Goal: Task Accomplishment & Management: Manage account settings

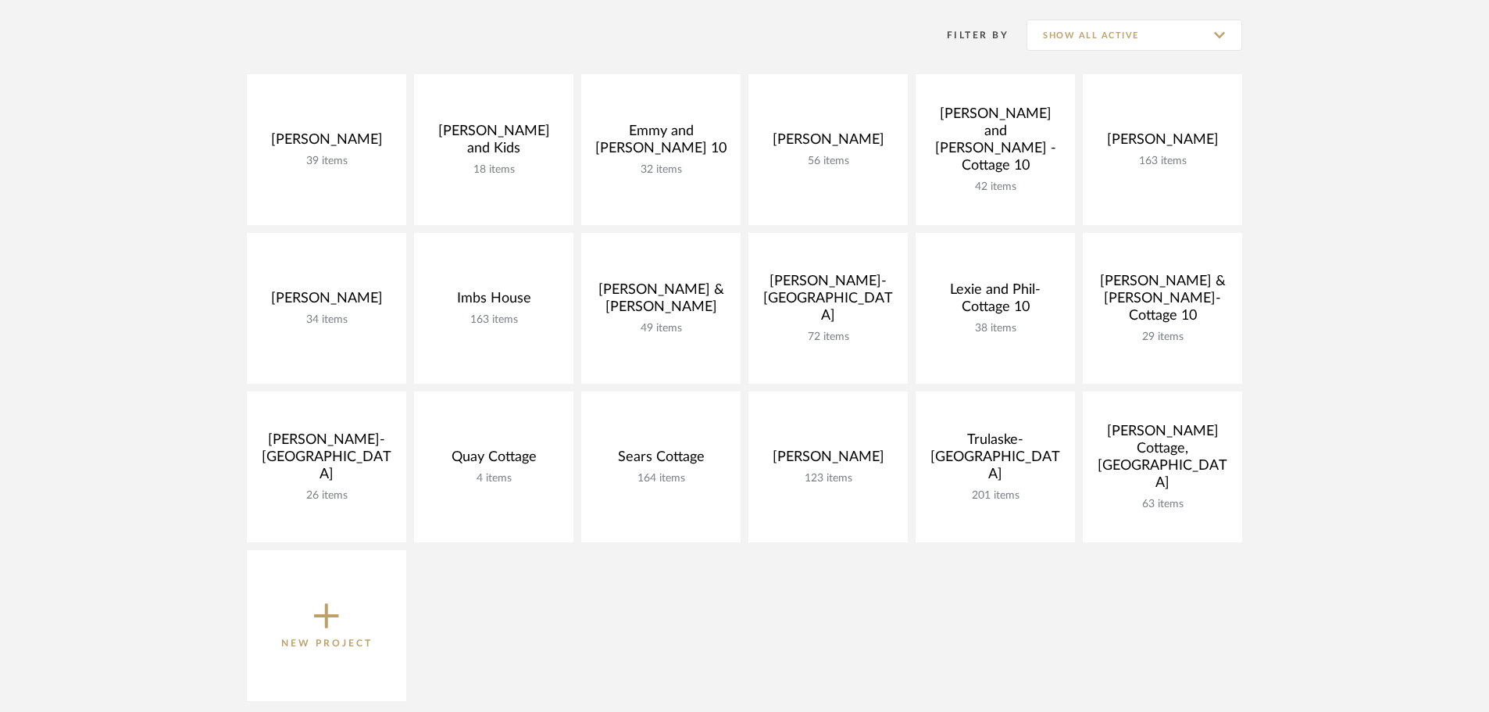
scroll to position [312, 0]
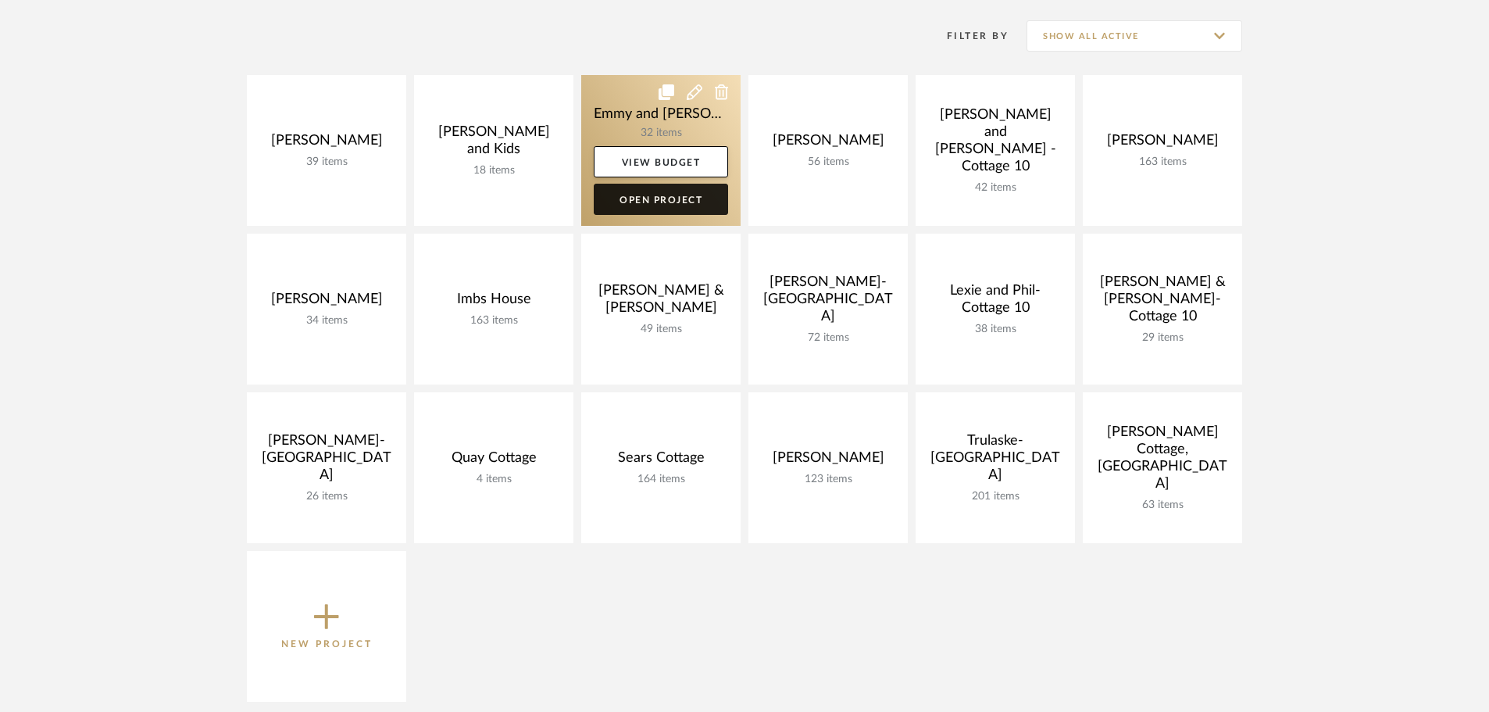
click at [667, 191] on link "Open Project" at bounding box center [661, 199] width 134 height 31
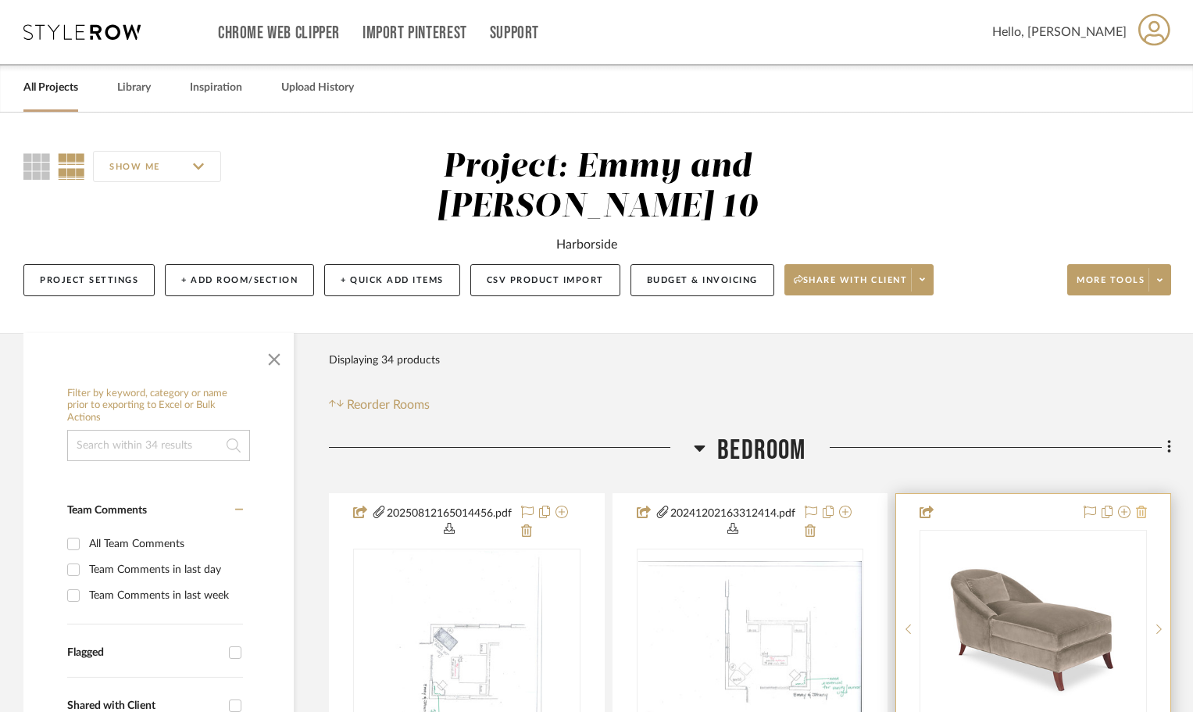
click at [1143, 511] on icon at bounding box center [1141, 511] width 11 height 12
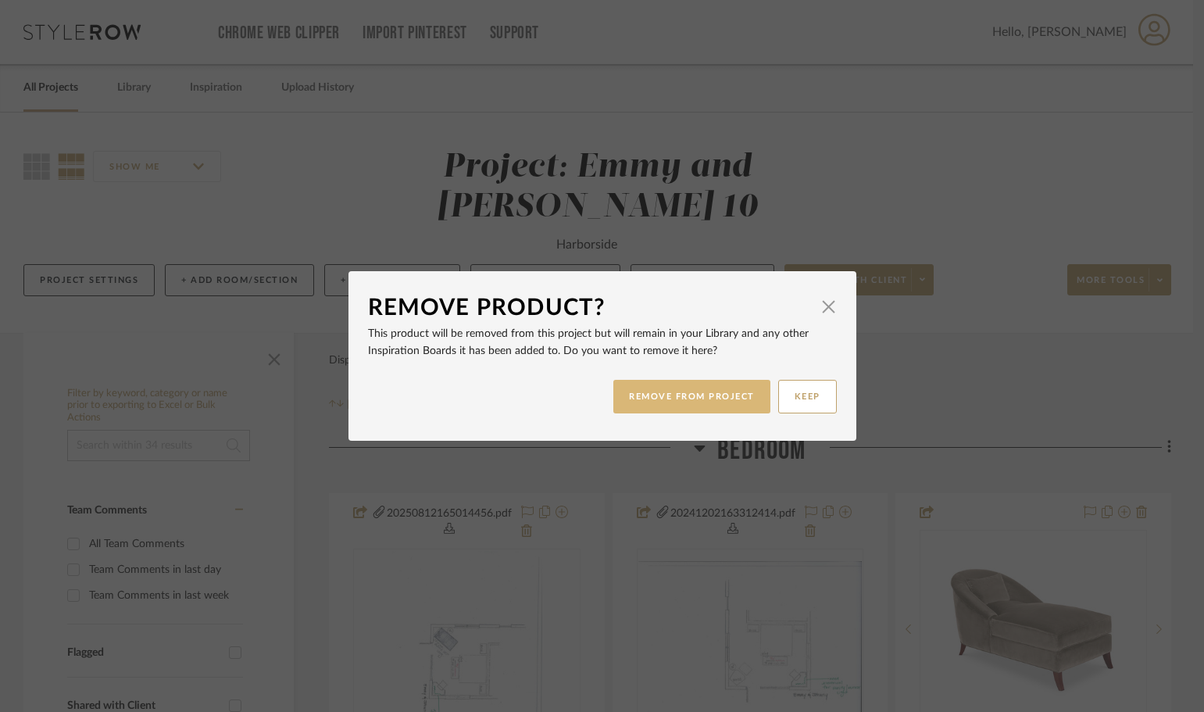
click at [659, 390] on button "REMOVE FROM PROJECT" at bounding box center [691, 397] width 157 height 34
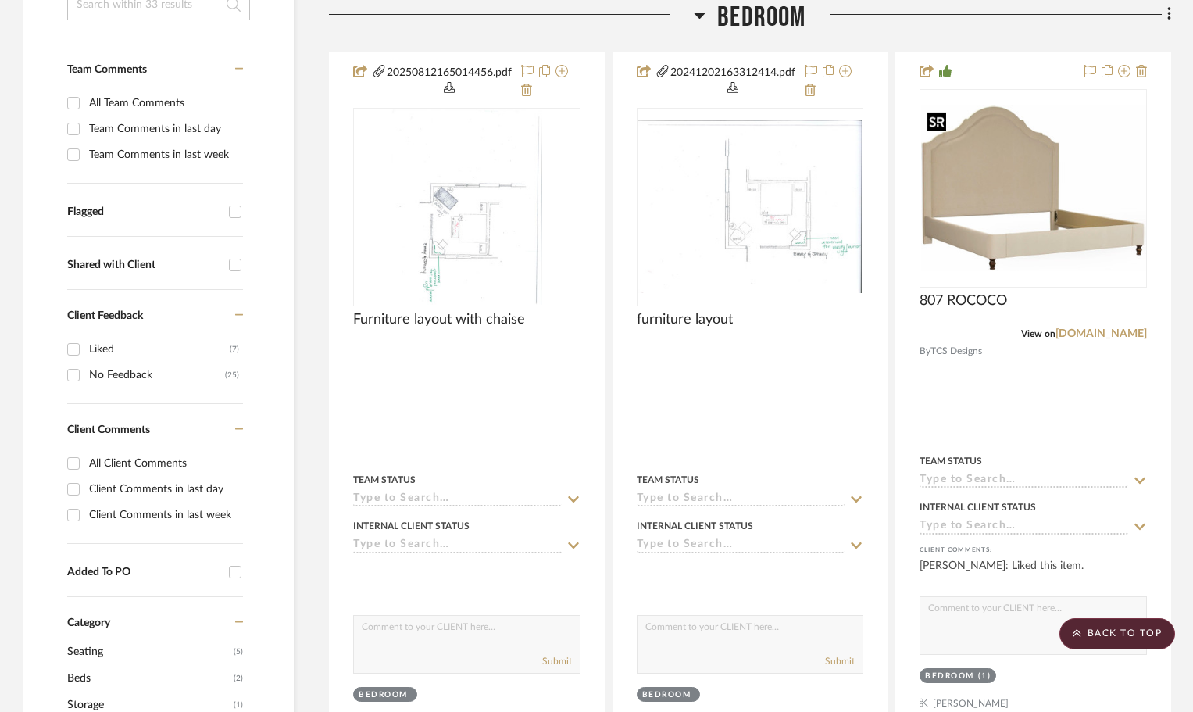
scroll to position [469, 0]
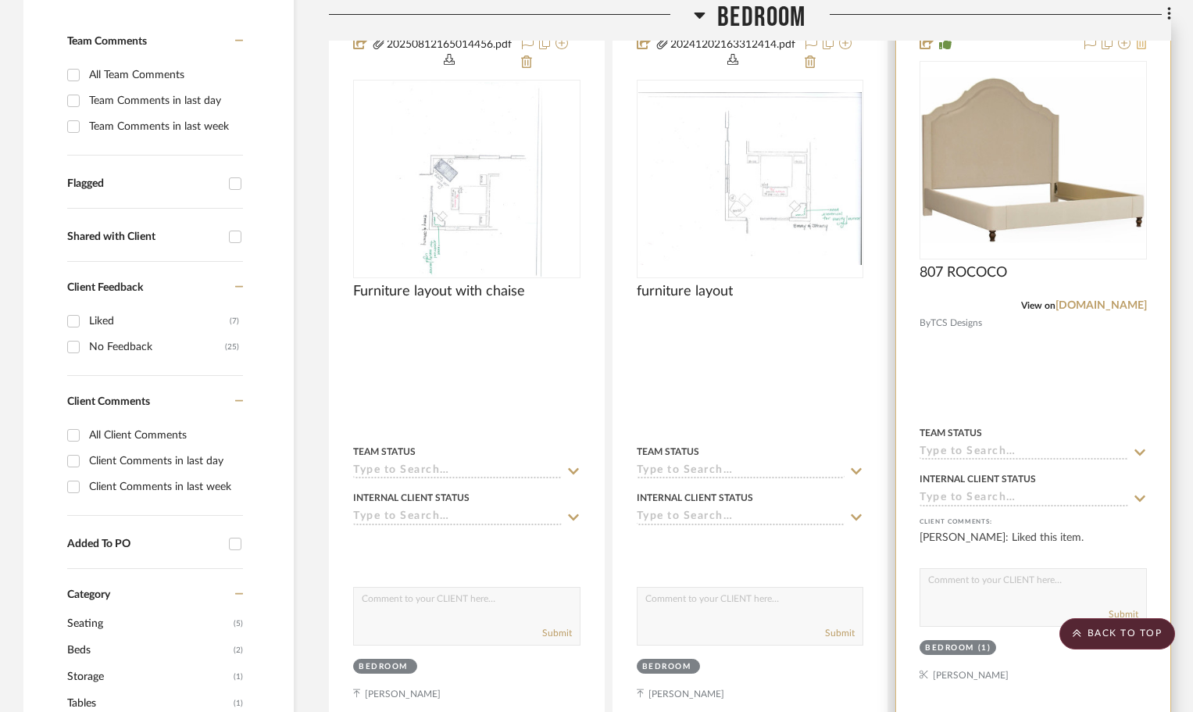
click at [1138, 44] on icon at bounding box center [1141, 43] width 11 height 12
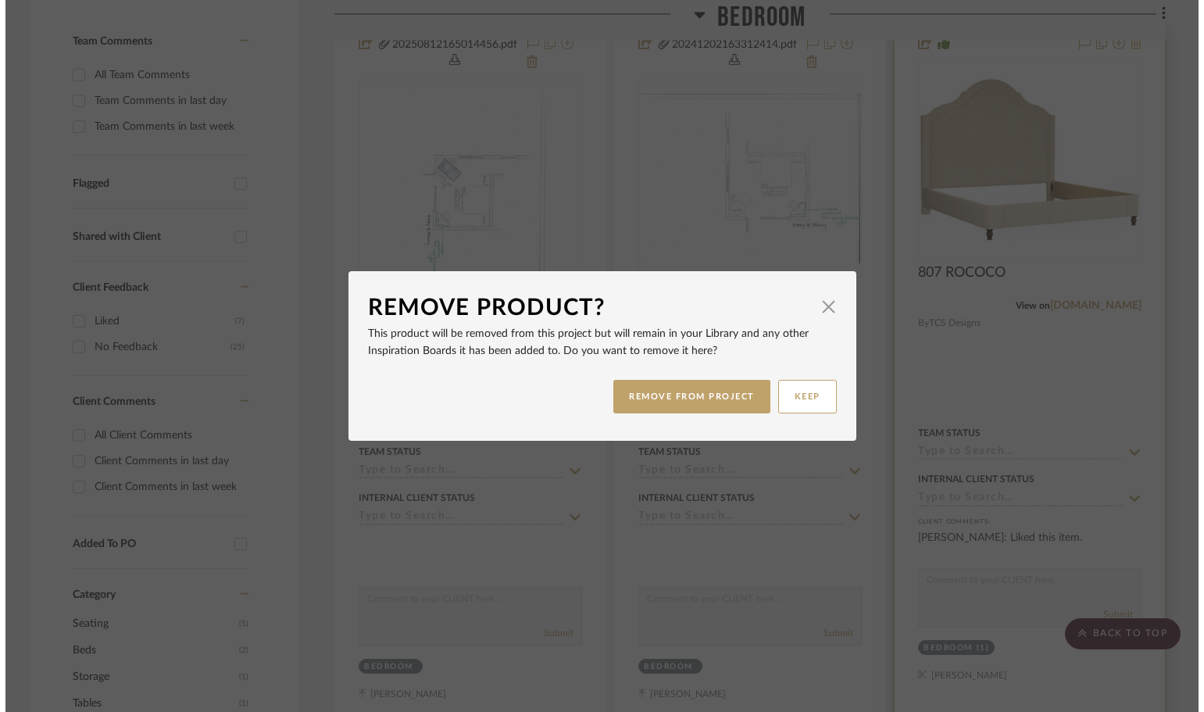
scroll to position [0, 0]
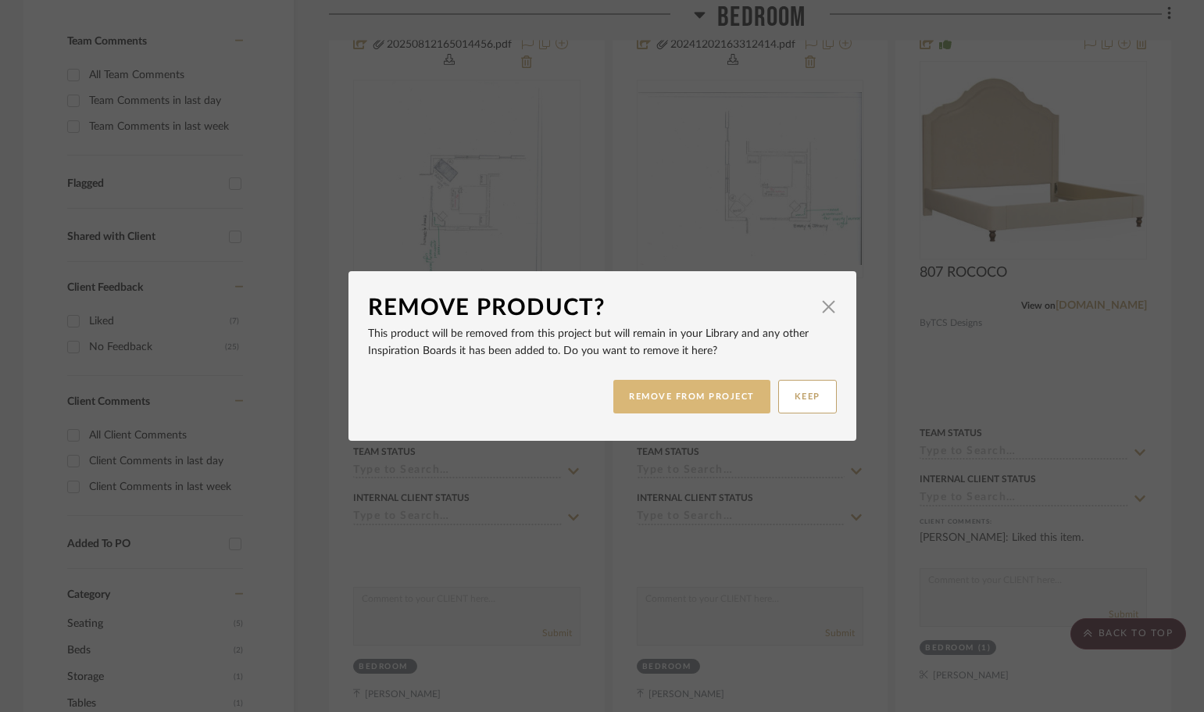
click at [719, 390] on button "REMOVE FROM PROJECT" at bounding box center [691, 397] width 157 height 34
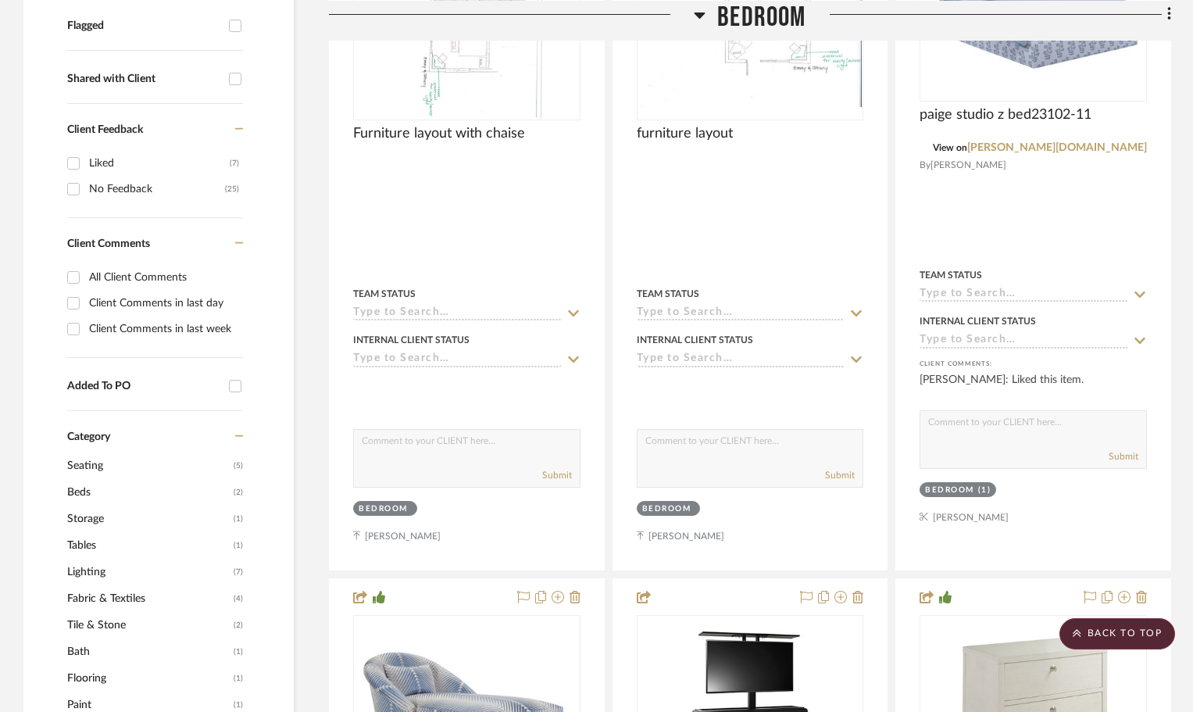
scroll to position [625, 0]
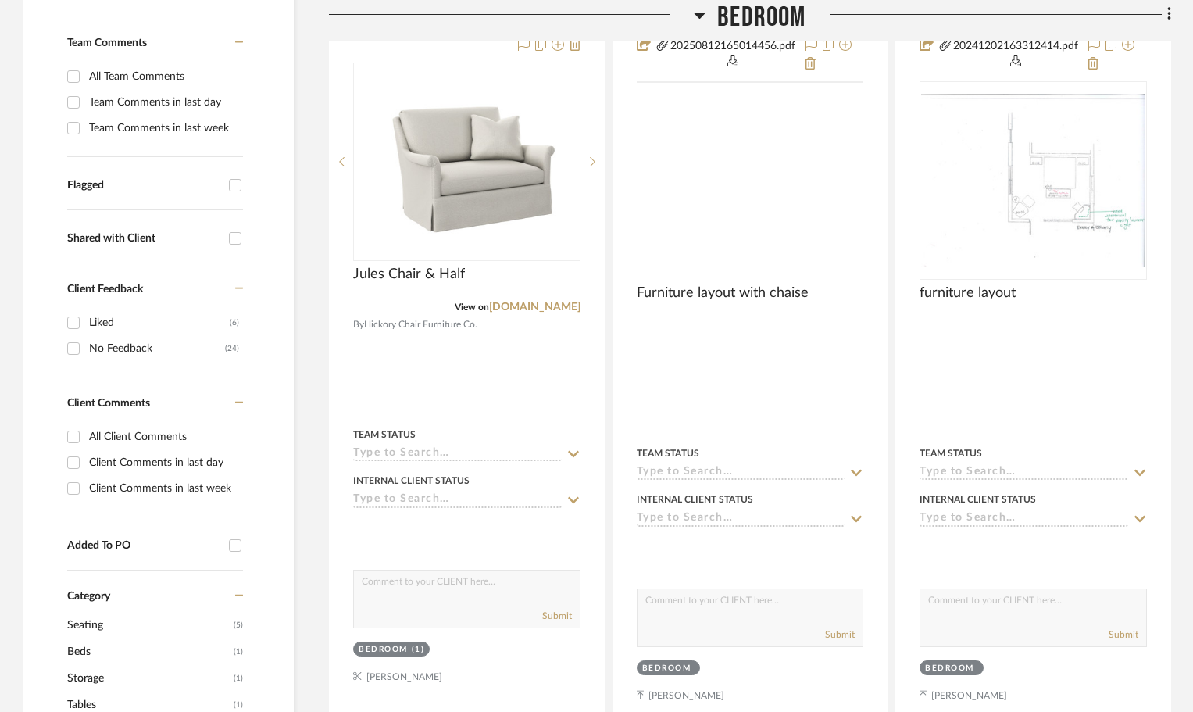
scroll to position [469, 0]
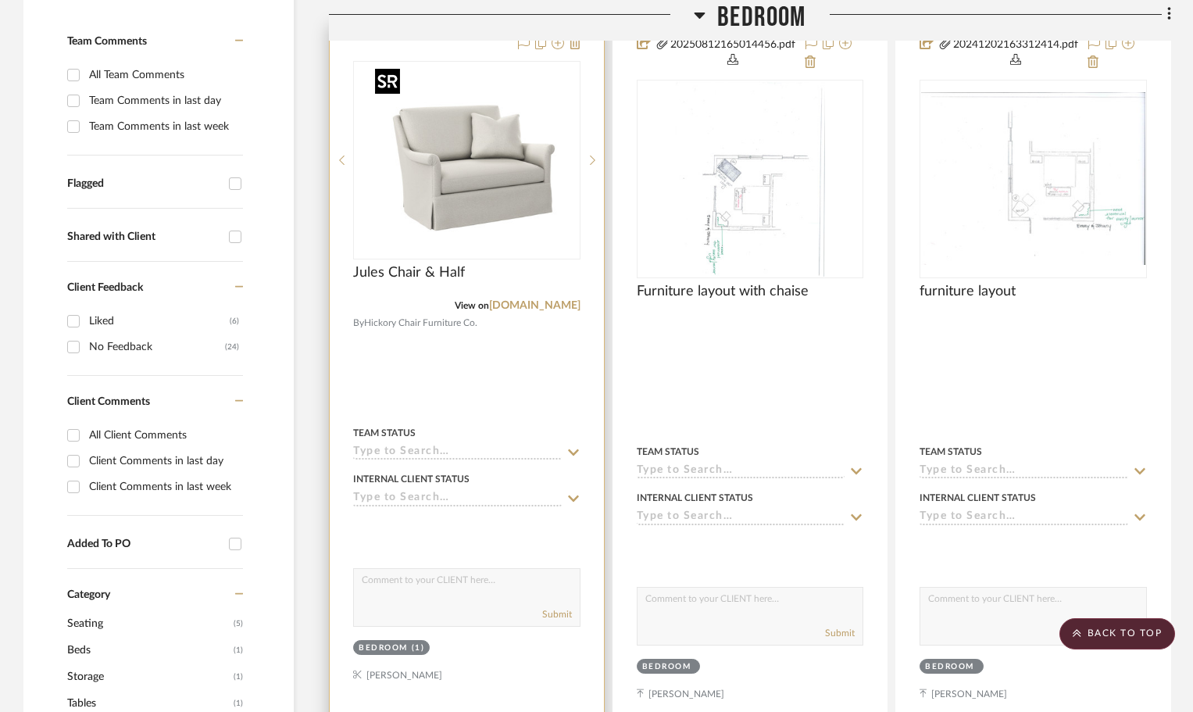
click at [0, 0] on img at bounding box center [0, 0] width 0 height 0
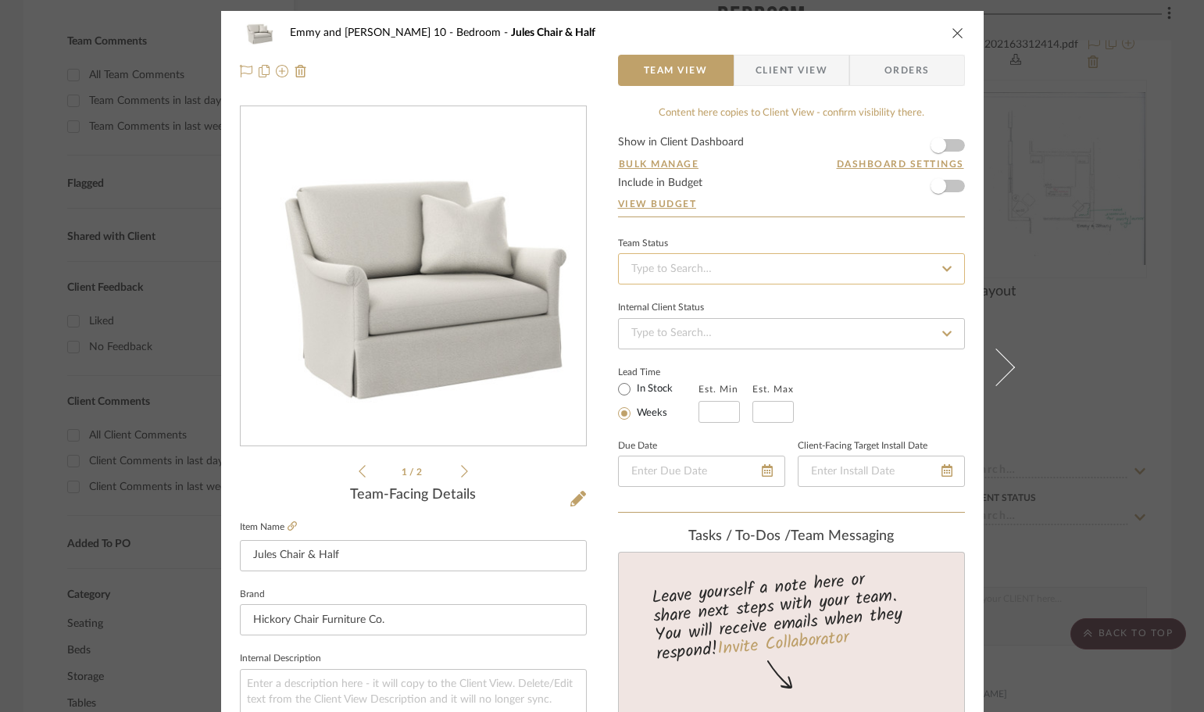
scroll to position [0, 0]
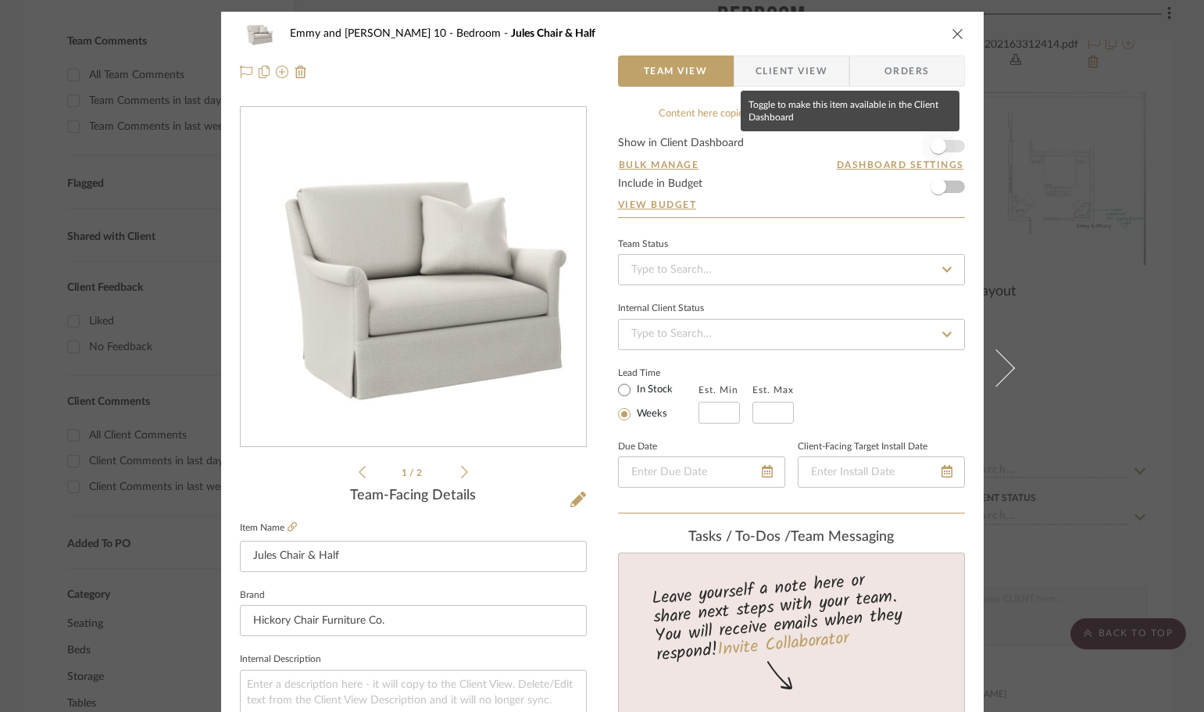
click at [936, 148] on span "button" at bounding box center [938, 146] width 16 height 16
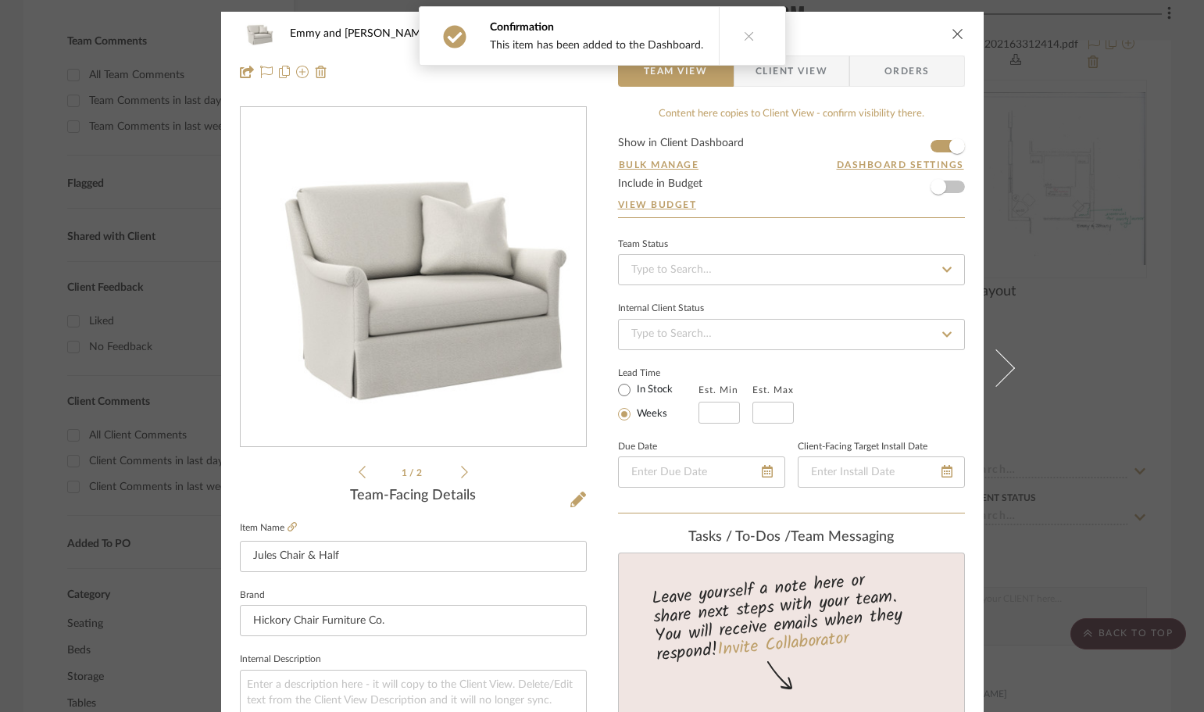
click at [955, 40] on button "close" at bounding box center [958, 34] width 14 height 14
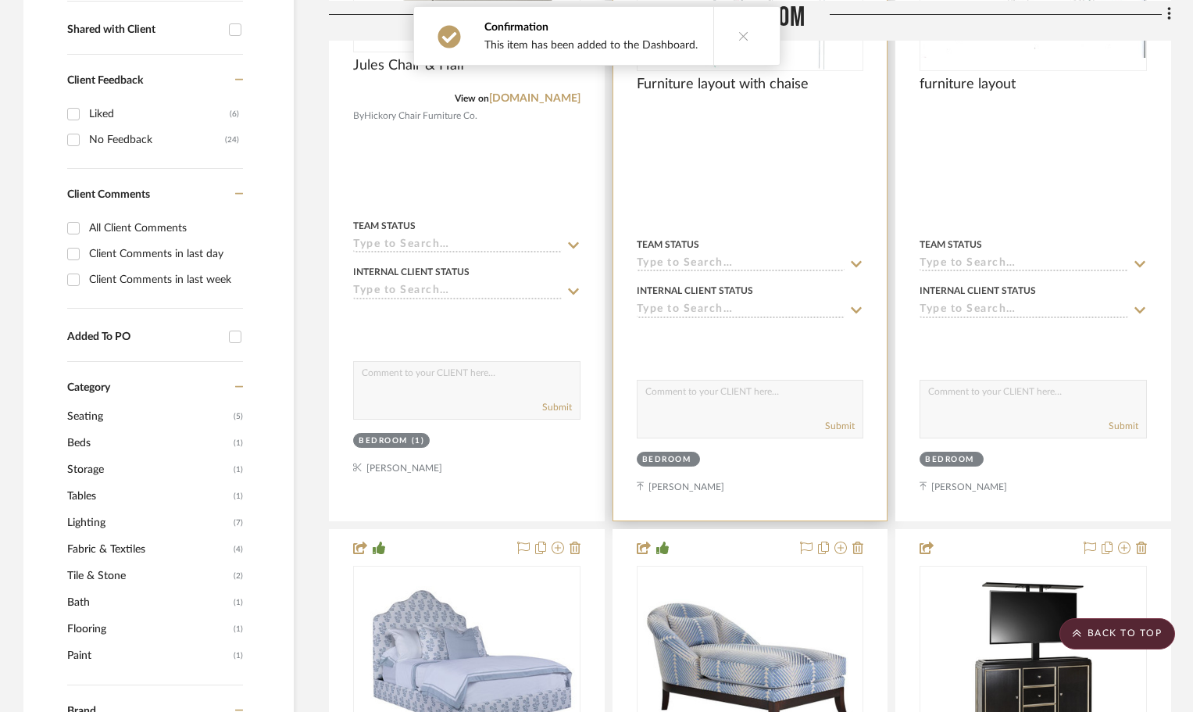
scroll to position [703, 0]
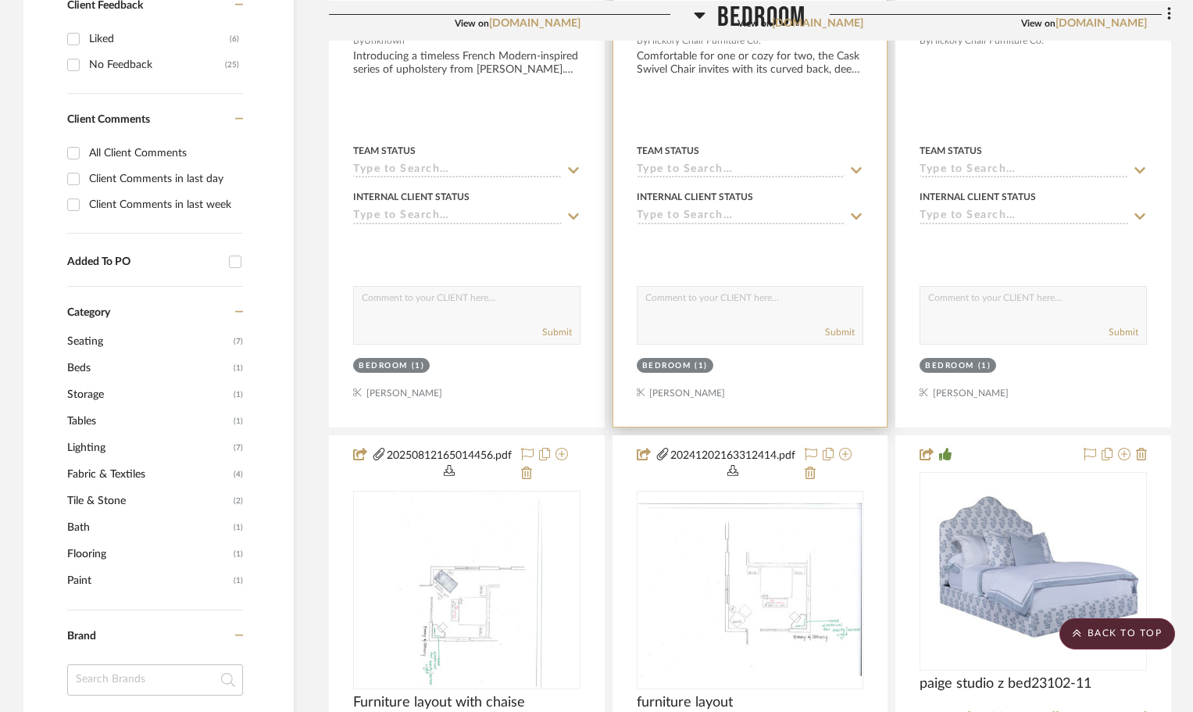
scroll to position [781, 0]
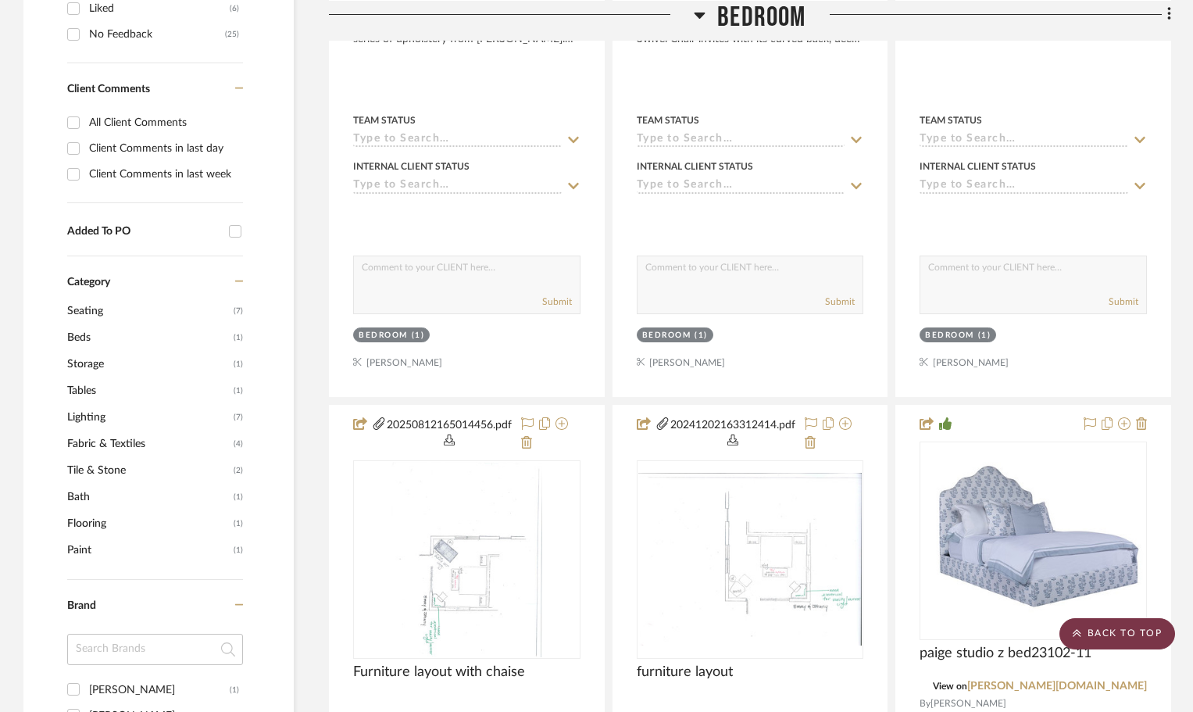
click at [1105, 633] on scroll-to-top-button "BACK TO TOP" at bounding box center [1117, 633] width 116 height 31
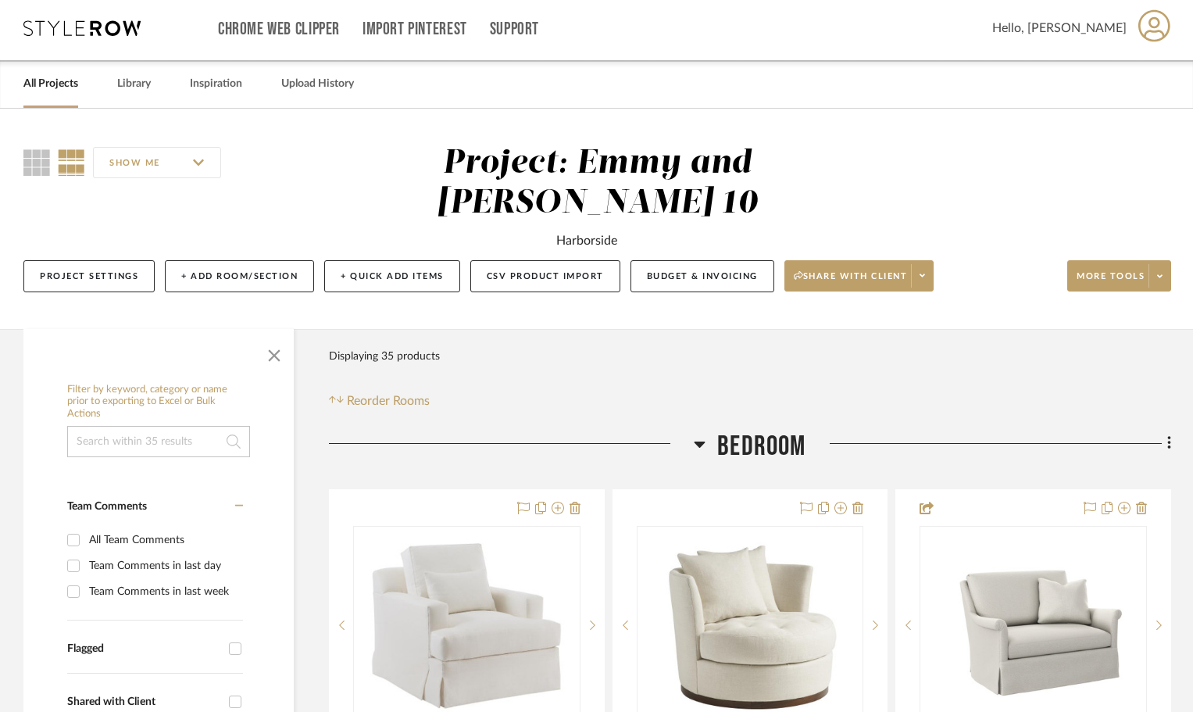
scroll to position [0, 0]
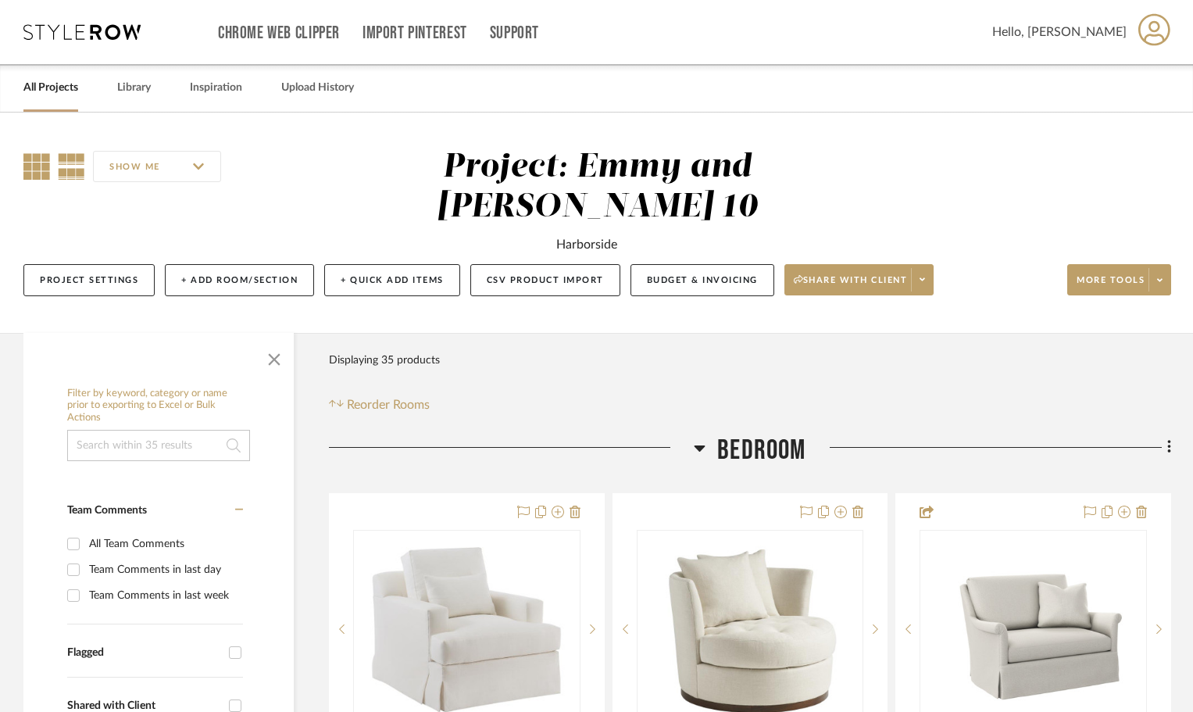
click at [30, 162] on icon at bounding box center [36, 166] width 27 height 27
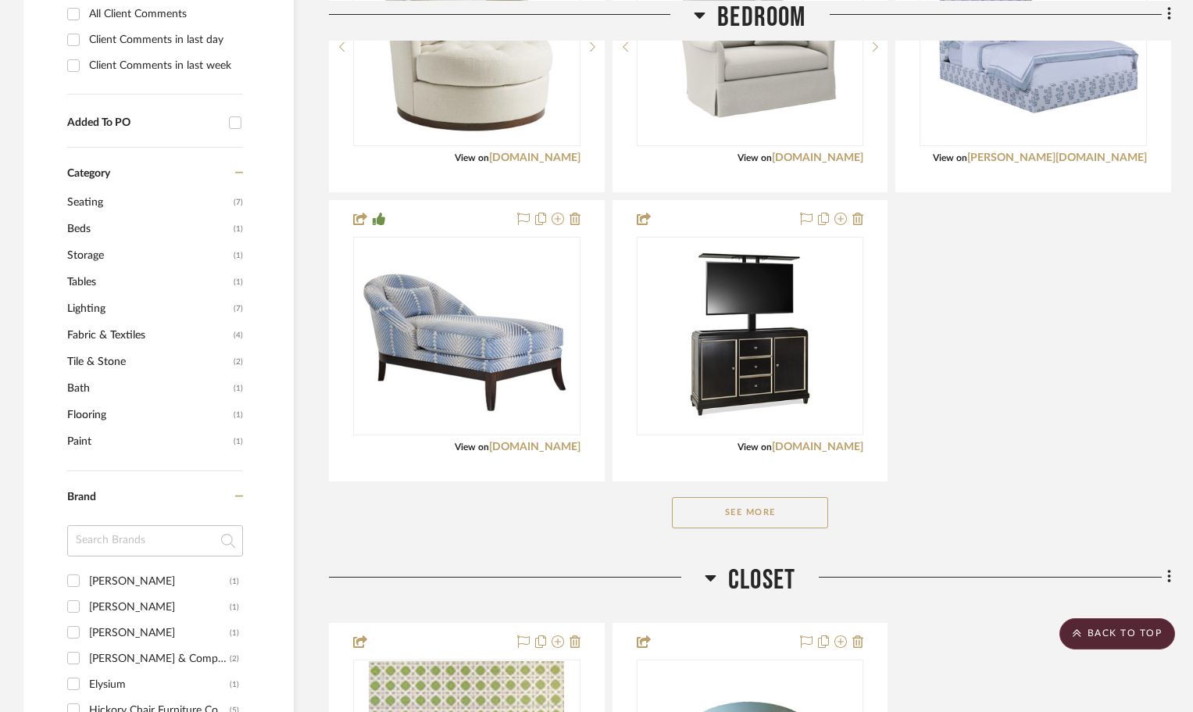
scroll to position [966, 0]
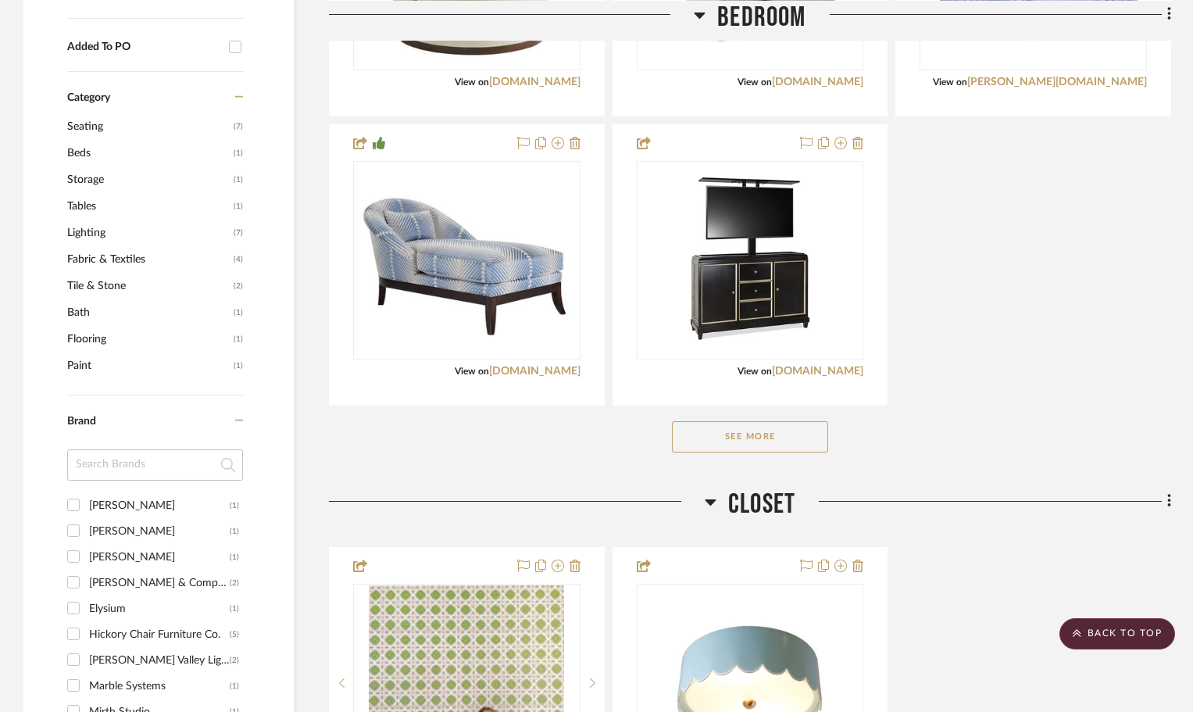
click at [789, 434] on button "See More" at bounding box center [750, 436] width 156 height 31
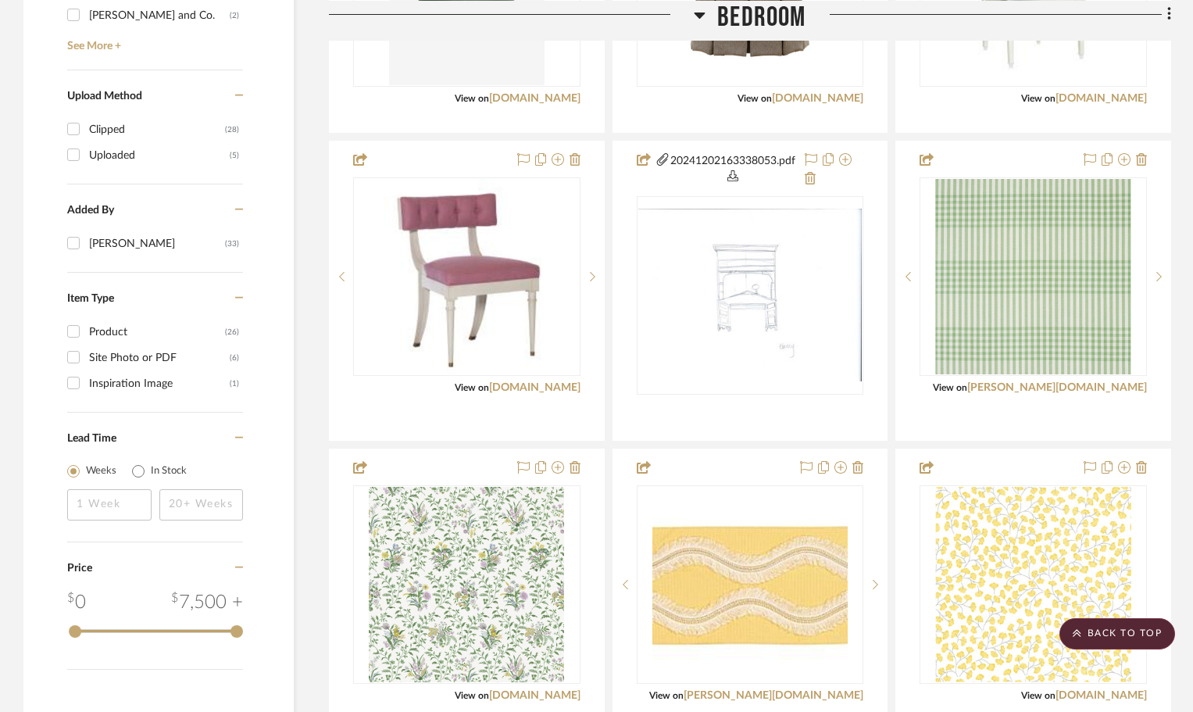
scroll to position [1825, 0]
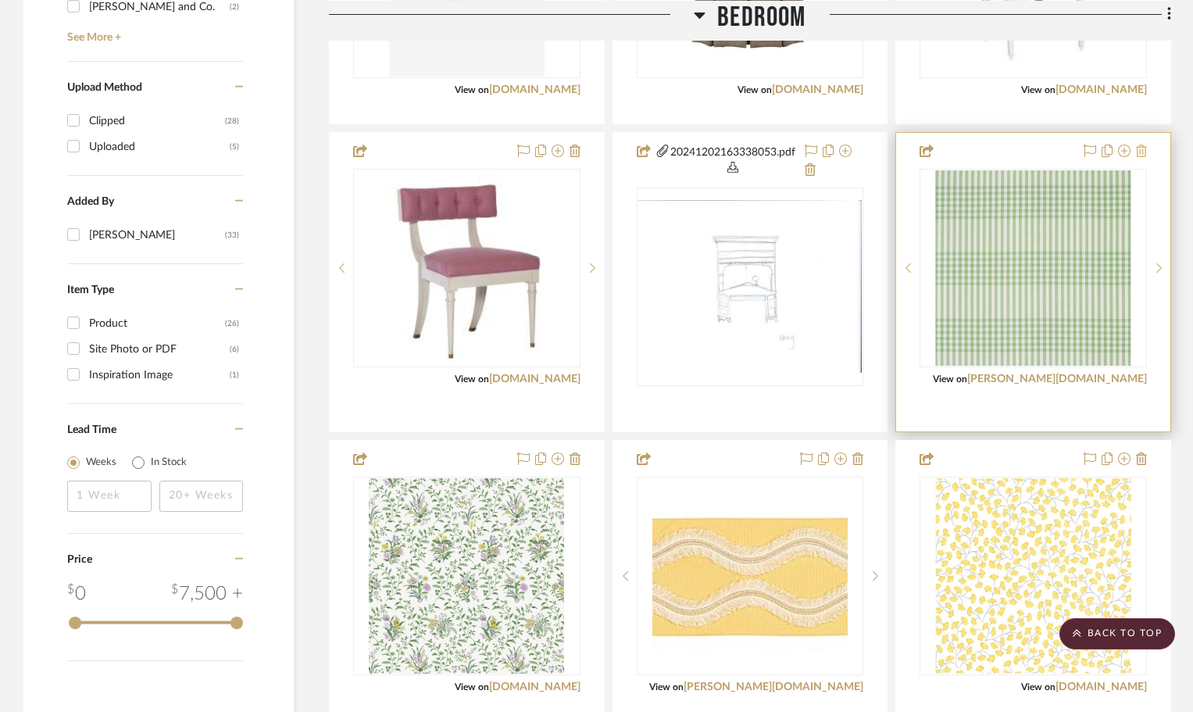
click at [1143, 147] on icon at bounding box center [1141, 151] width 11 height 12
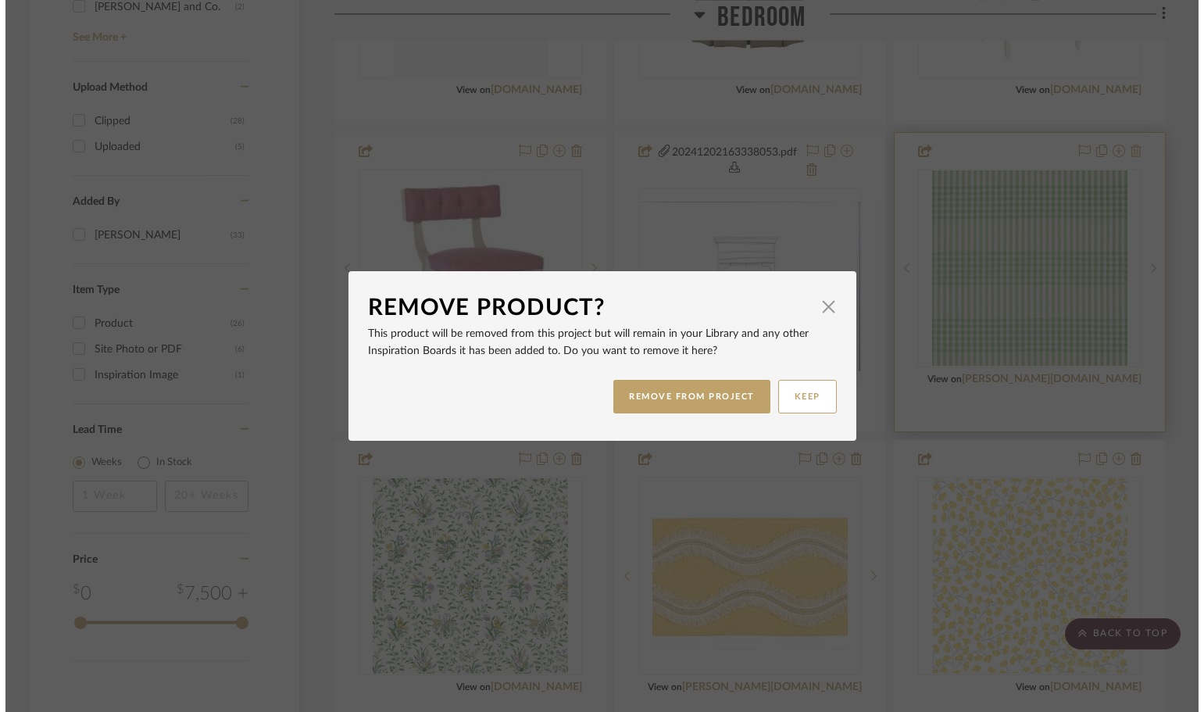
scroll to position [0, 0]
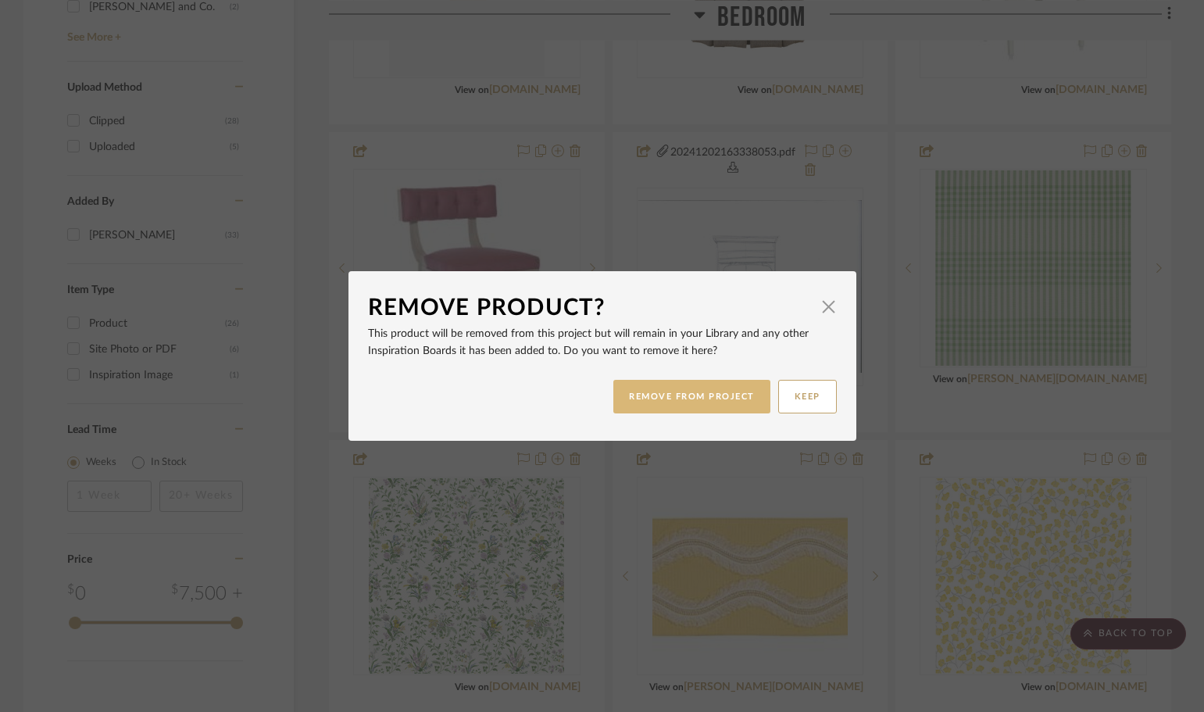
click at [680, 397] on button "REMOVE FROM PROJECT" at bounding box center [691, 397] width 157 height 34
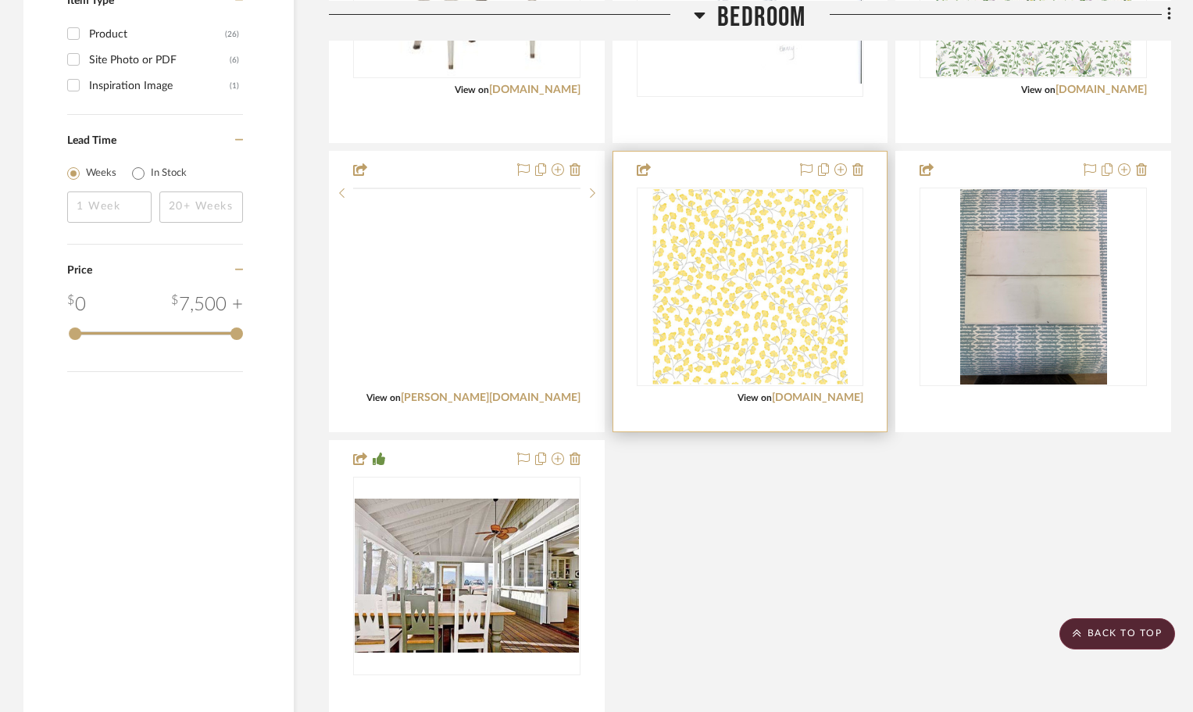
scroll to position [2059, 0]
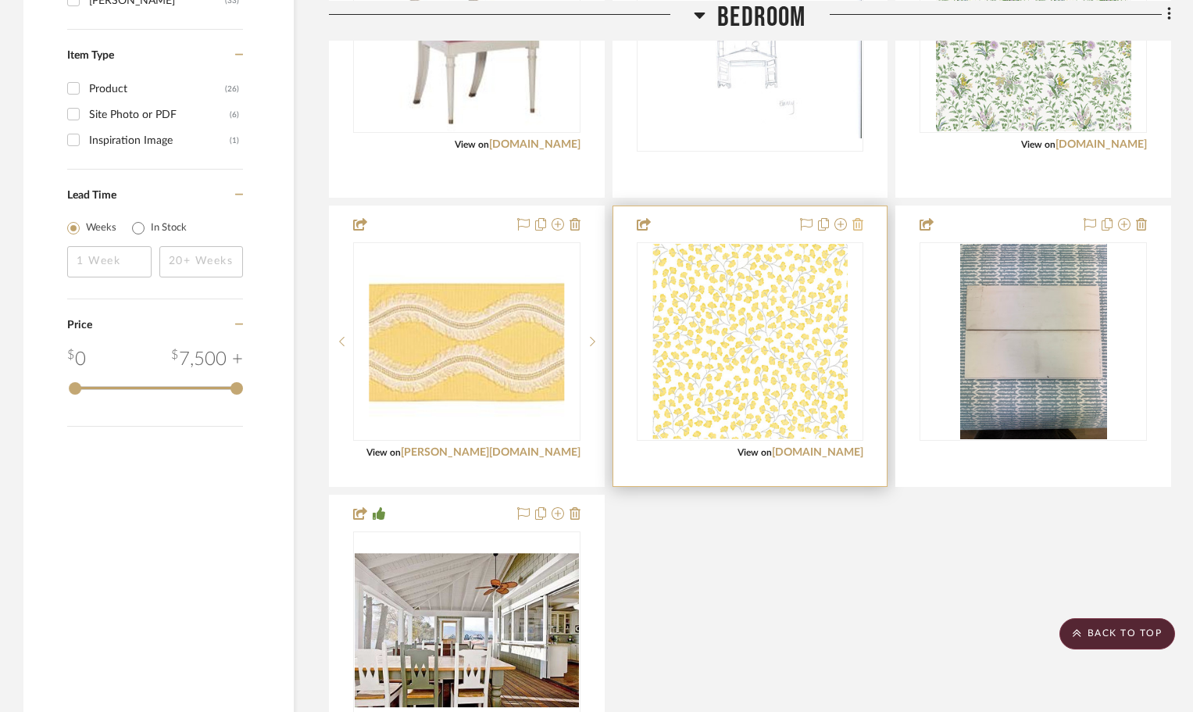
click at [855, 227] on icon at bounding box center [857, 224] width 11 height 12
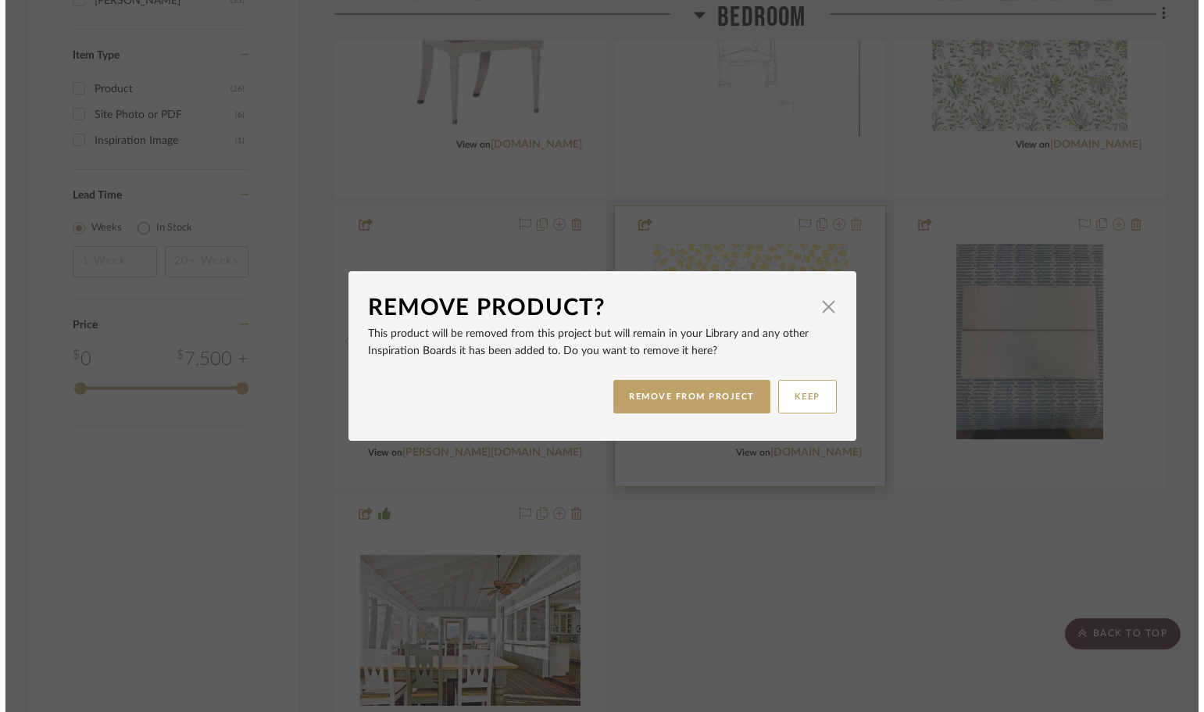
scroll to position [0, 0]
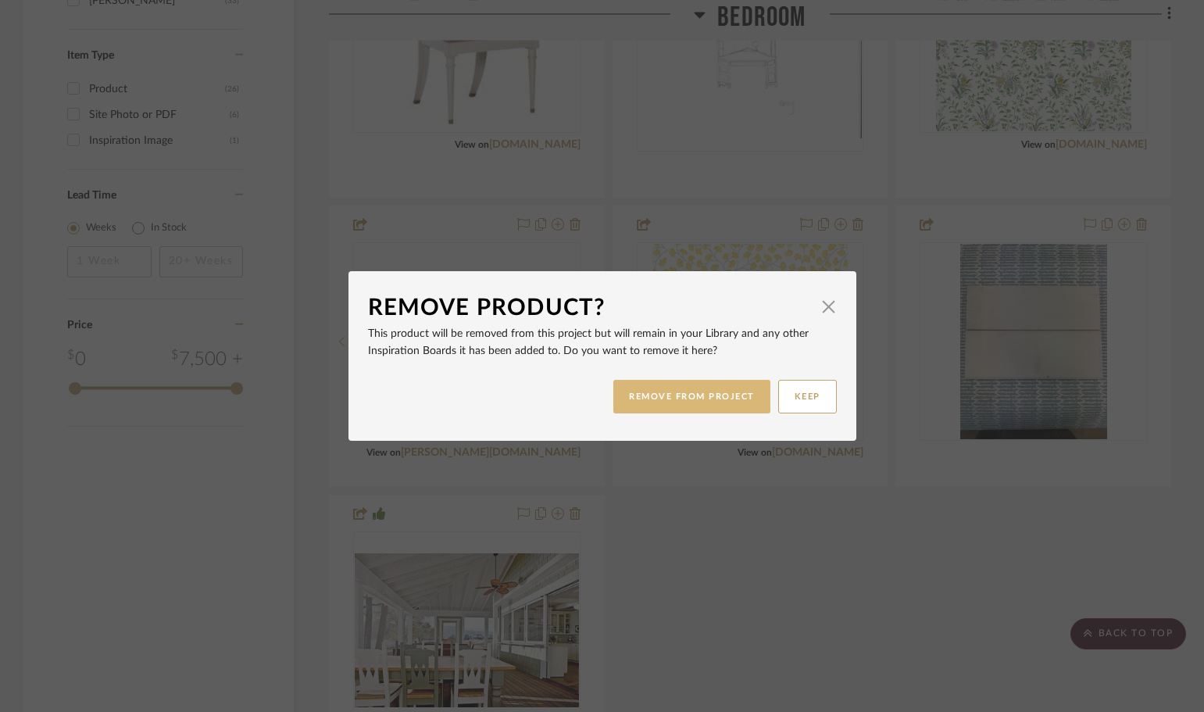
click at [630, 391] on button "REMOVE FROM PROJECT" at bounding box center [691, 397] width 157 height 34
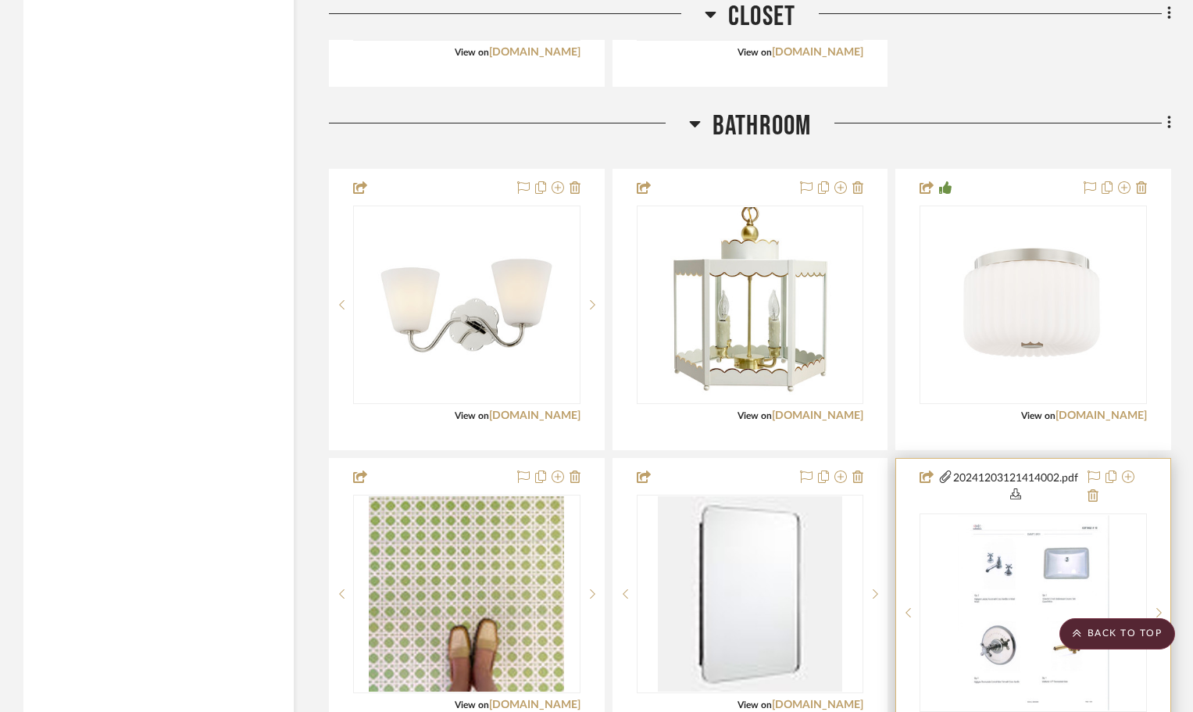
scroll to position [2840, 0]
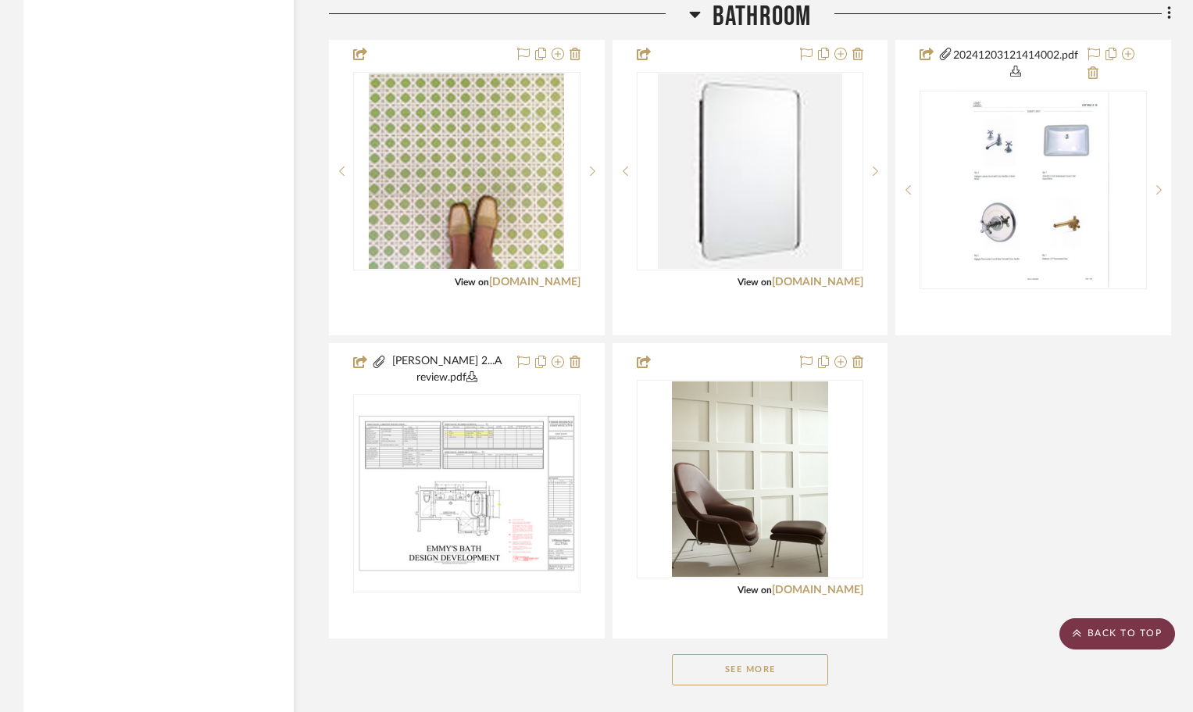
click at [1101, 623] on scroll-to-top-button "BACK TO TOP" at bounding box center [1117, 633] width 116 height 31
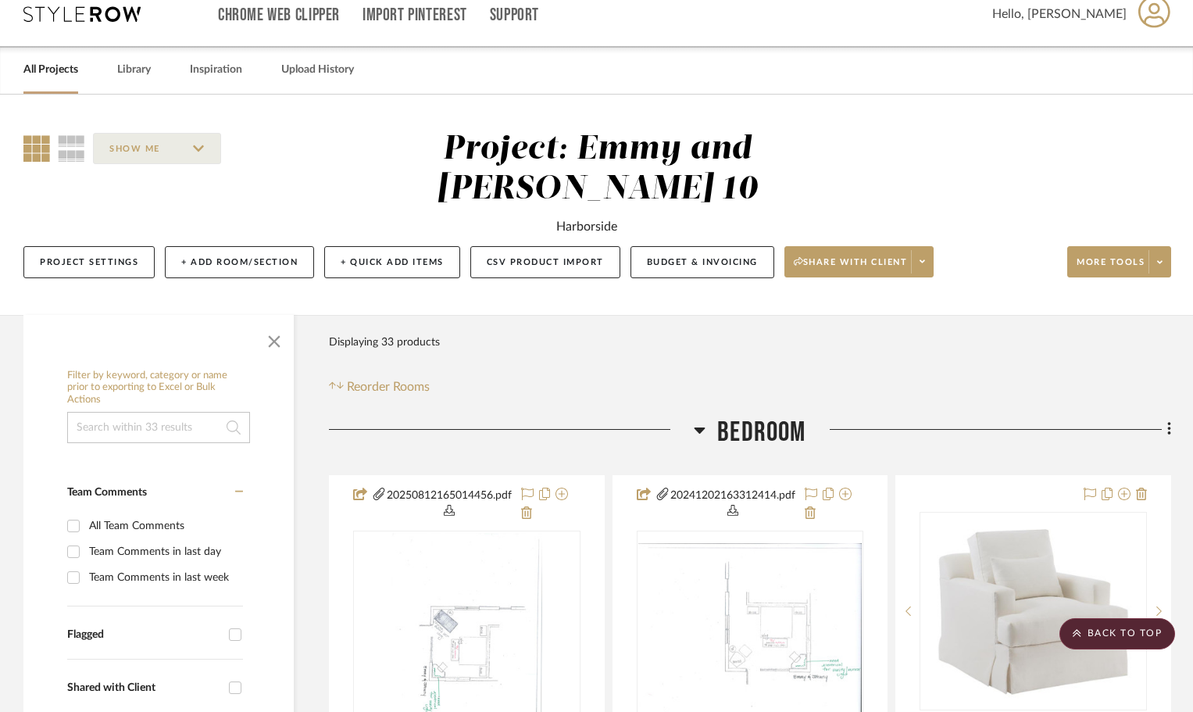
scroll to position [0, 0]
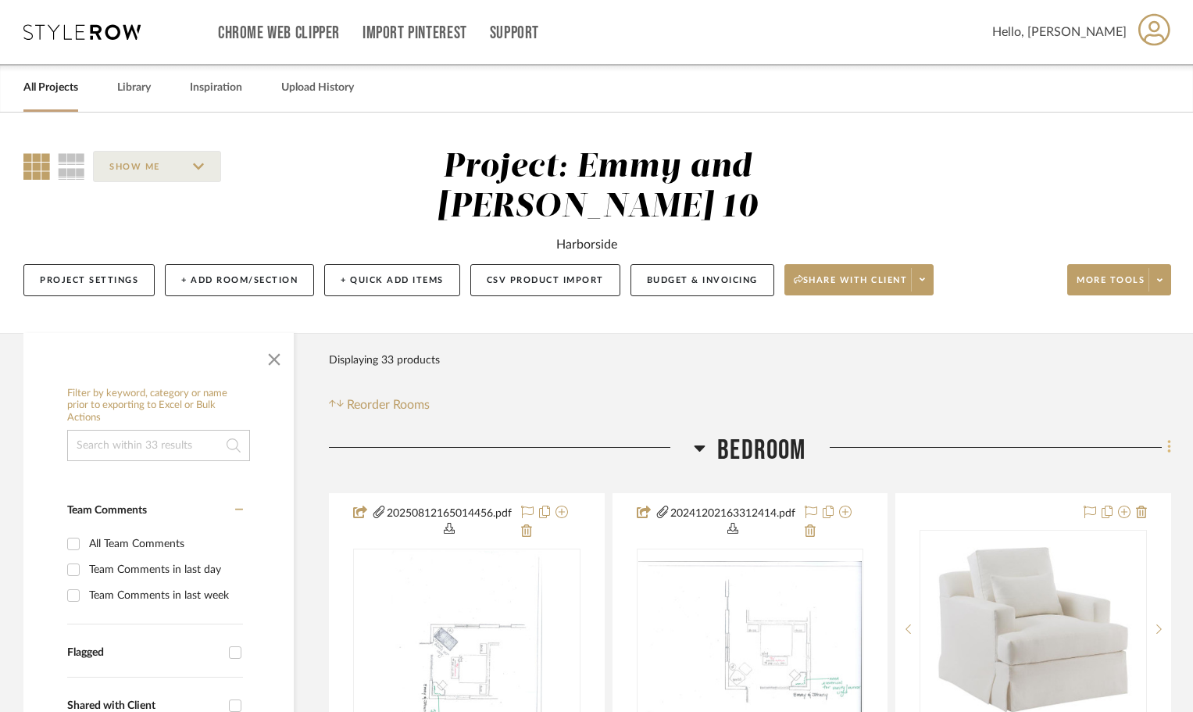
click at [1169, 448] on icon at bounding box center [1168, 447] width 3 height 13
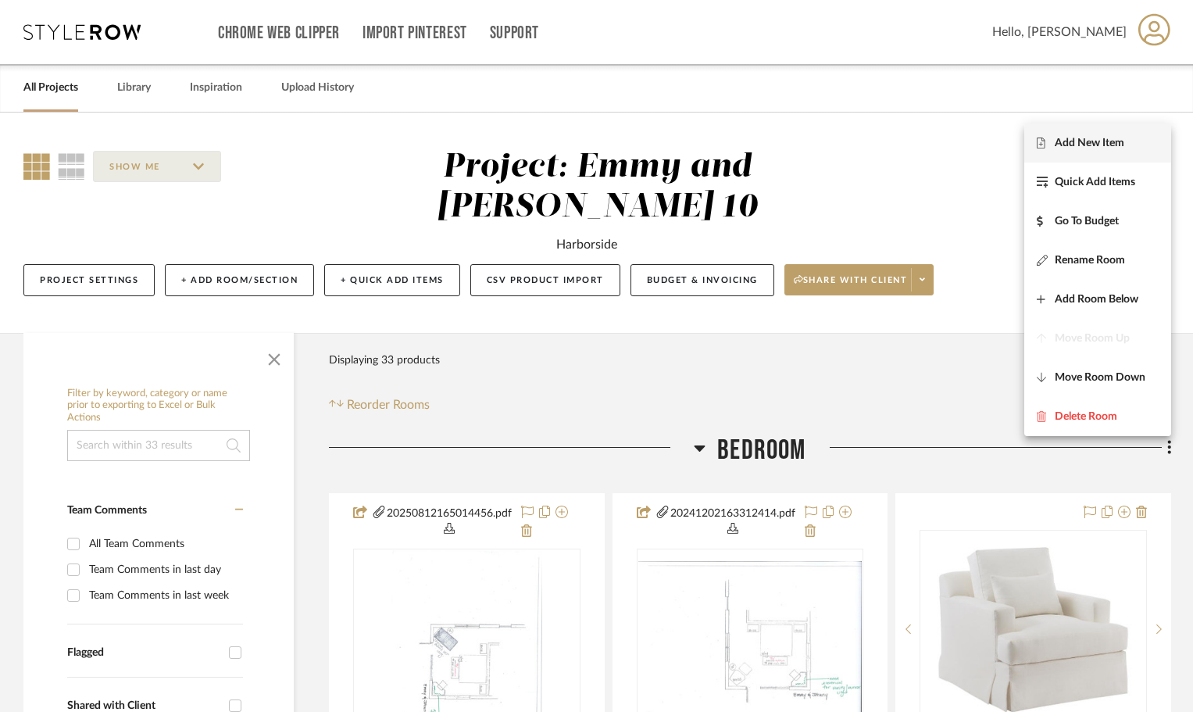
click at [1070, 137] on span "Add New Item" at bounding box center [1090, 142] width 70 height 13
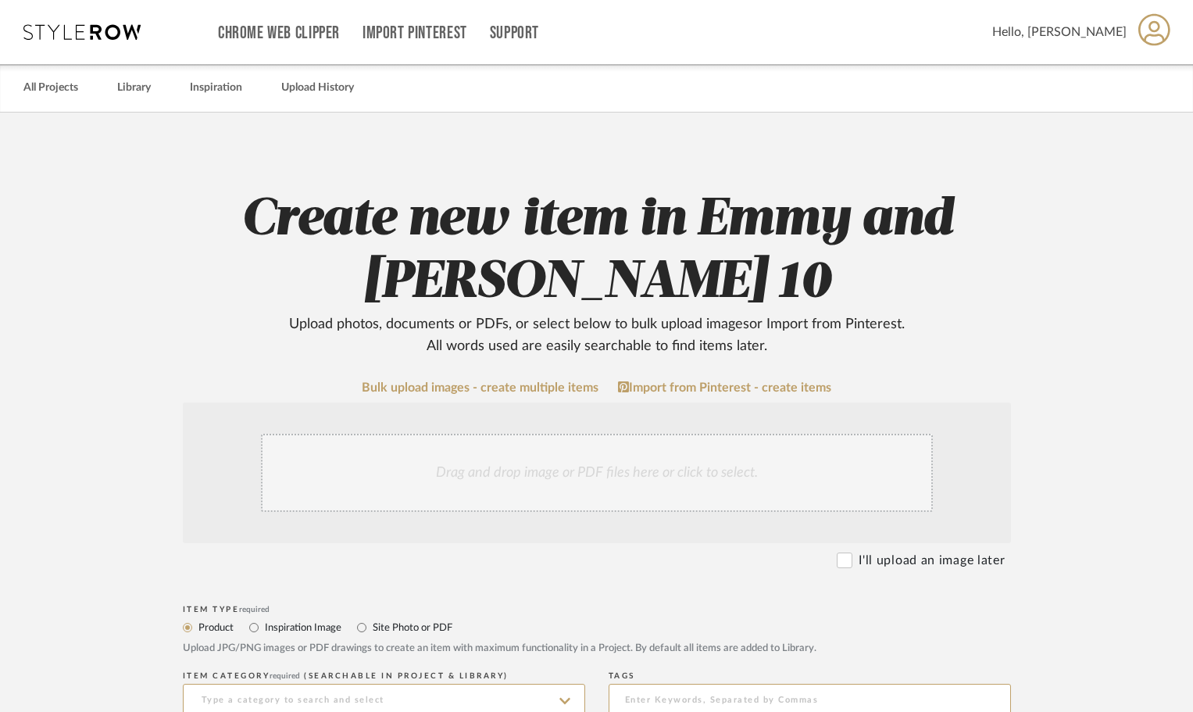
click at [361, 464] on div "Drag and drop image or PDF files here or click to select." at bounding box center [597, 473] width 672 height 78
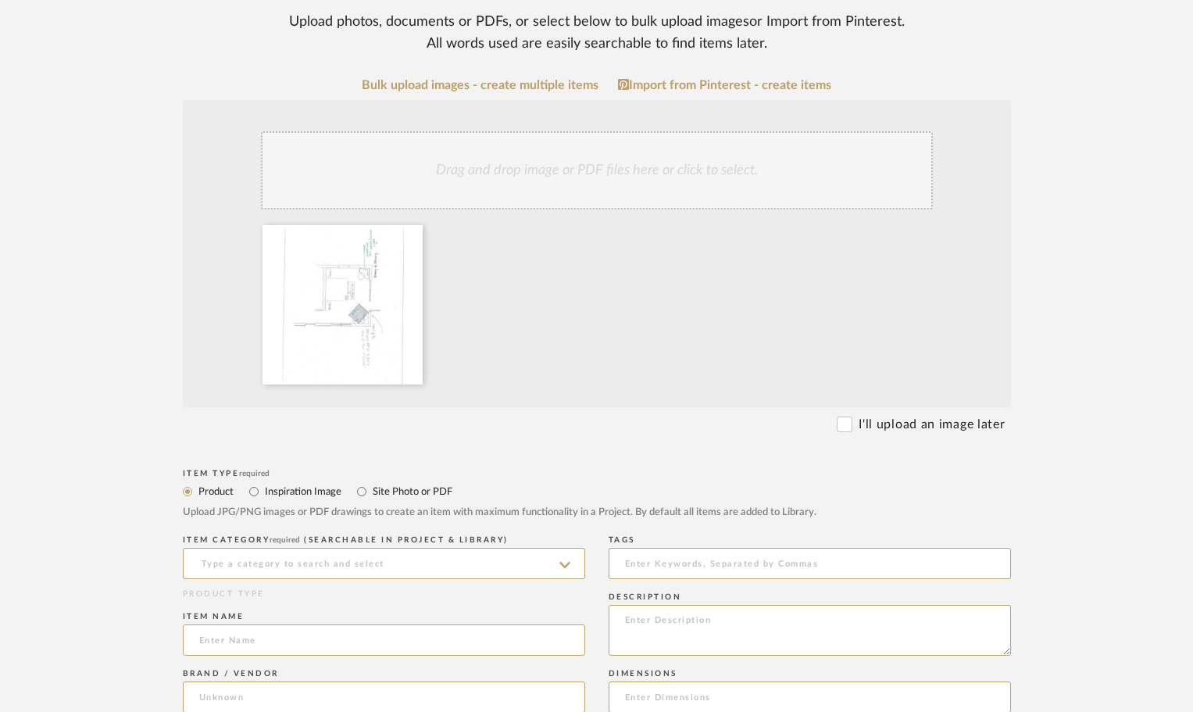
scroll to position [312, 0]
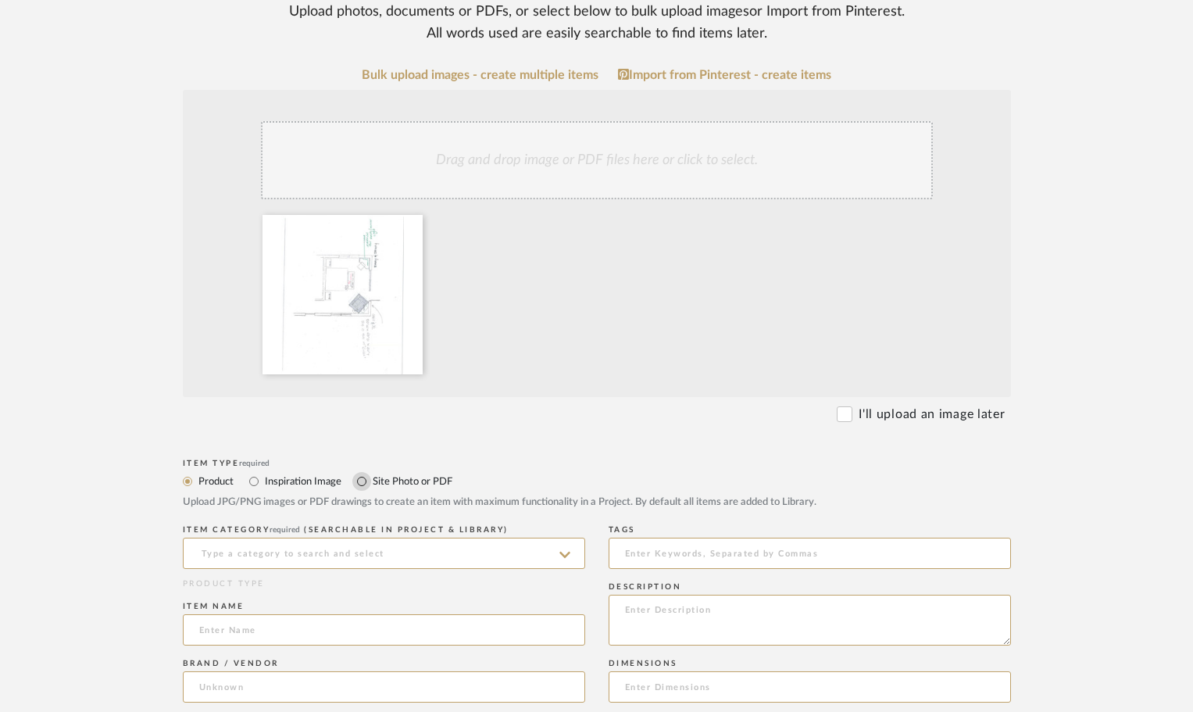
click at [363, 482] on input "Site Photo or PDF" at bounding box center [361, 481] width 19 height 19
radio input "true"
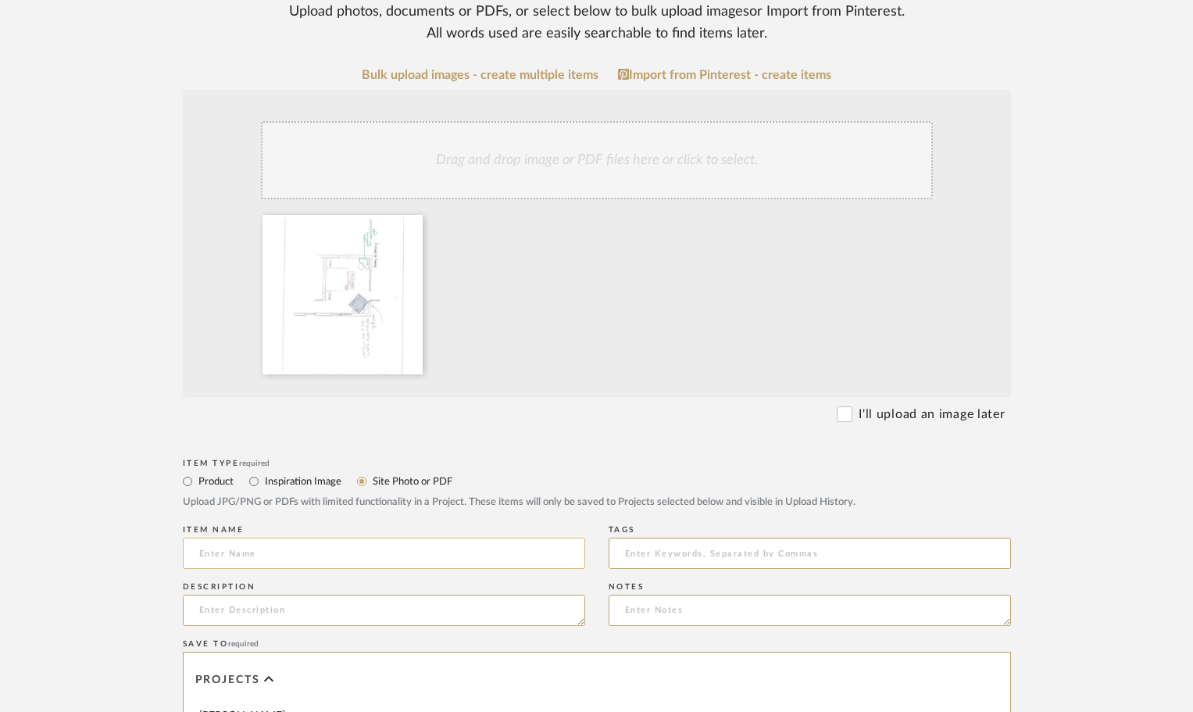
click at [333, 555] on input at bounding box center [384, 552] width 402 height 31
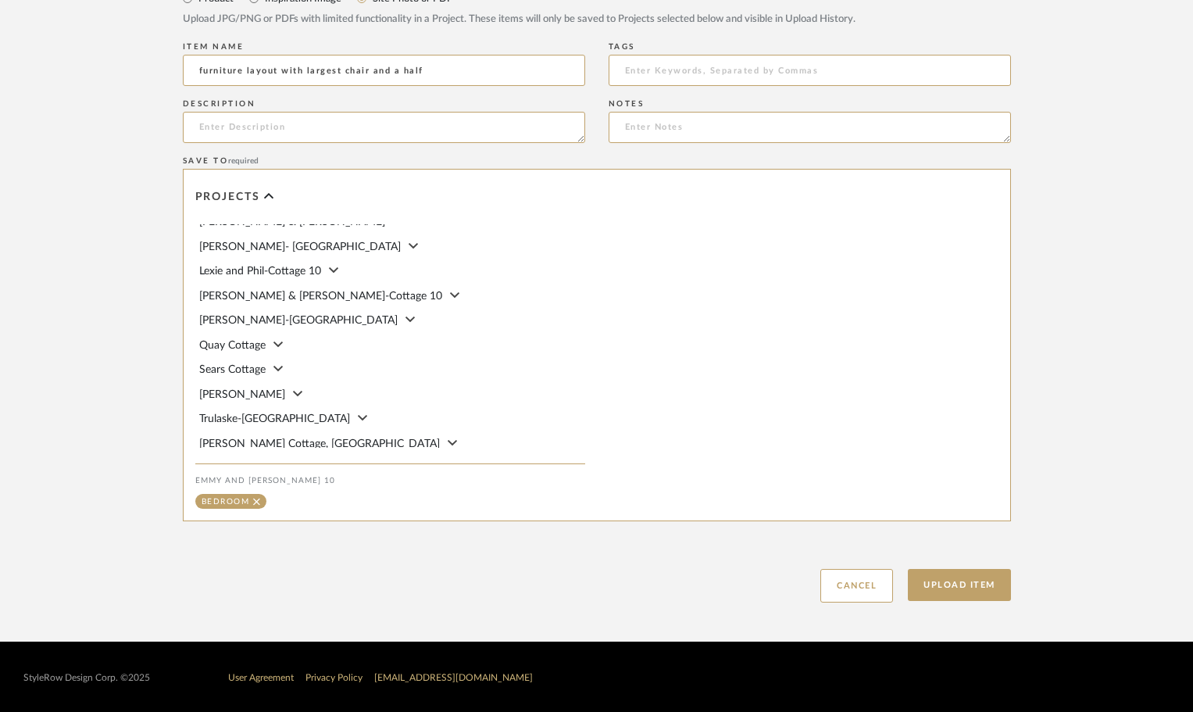
scroll to position [797, 0]
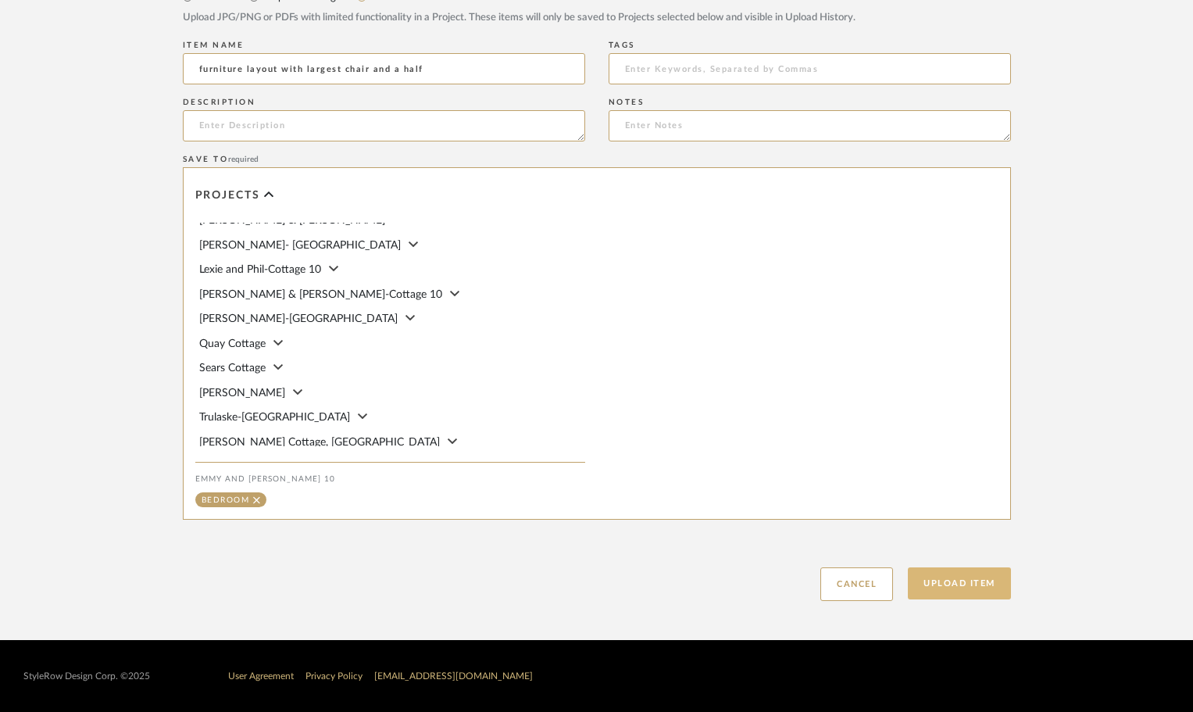
type input "furniture layout with largest chair and a half"
click at [978, 584] on button "Upload Item" at bounding box center [959, 583] width 103 height 32
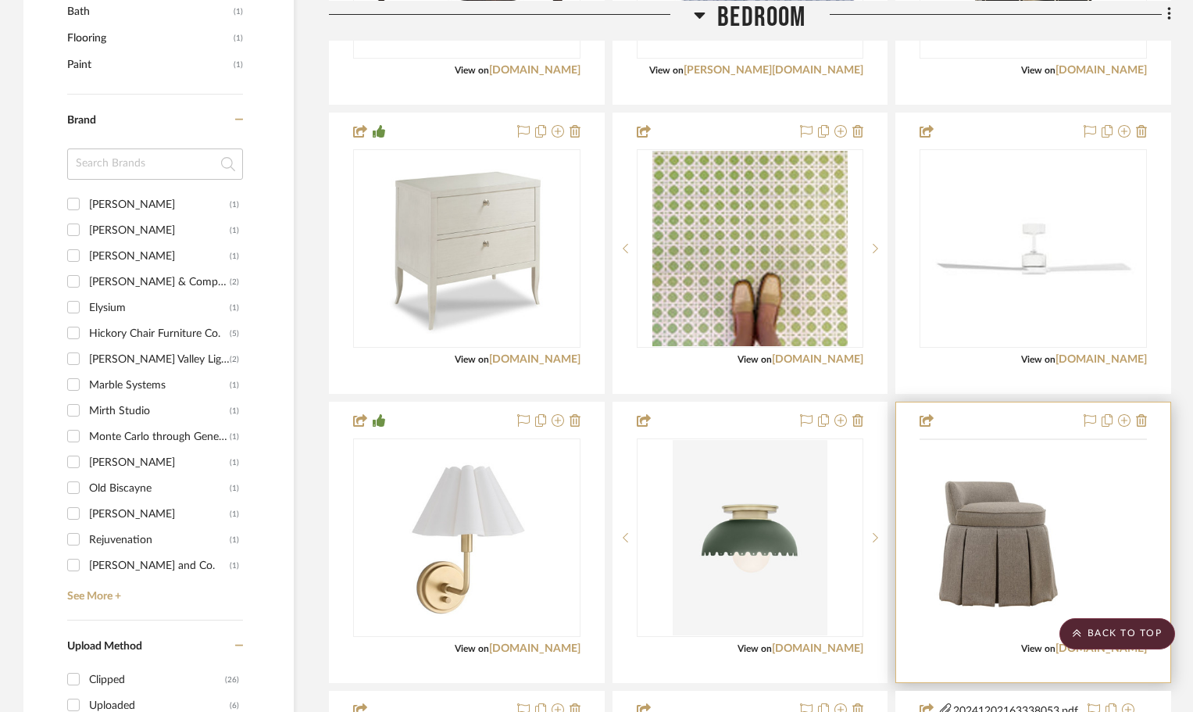
scroll to position [1293, 0]
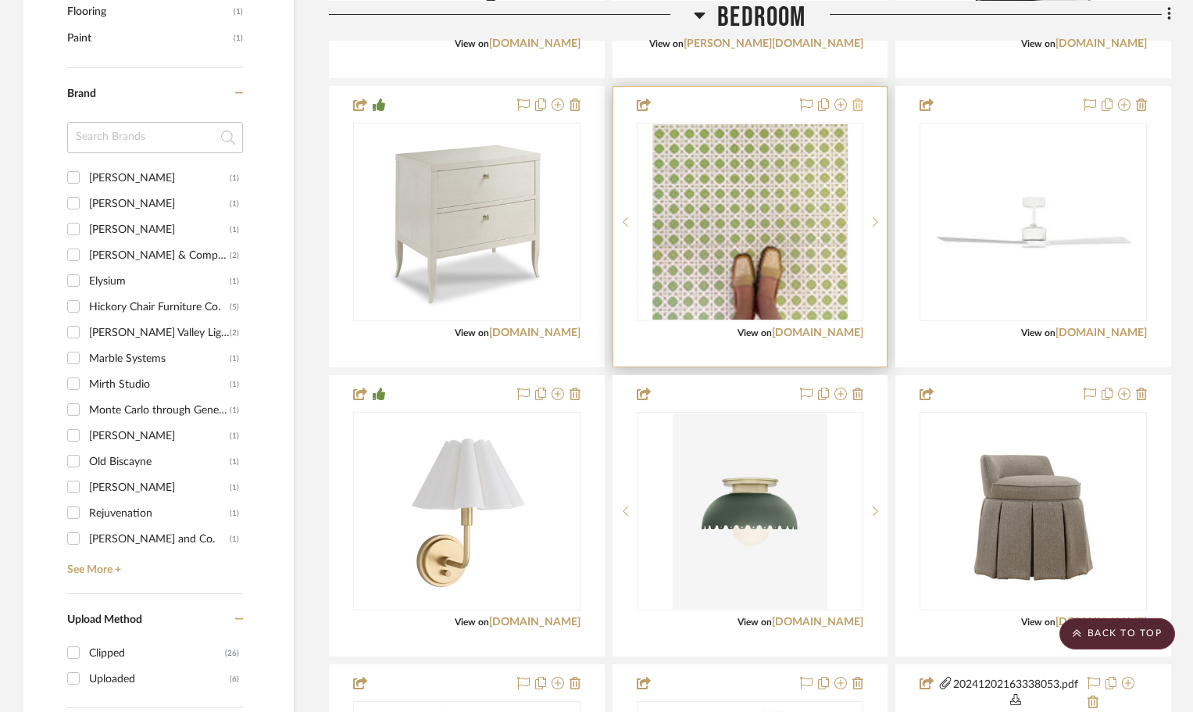
click at [856, 106] on icon at bounding box center [857, 104] width 11 height 12
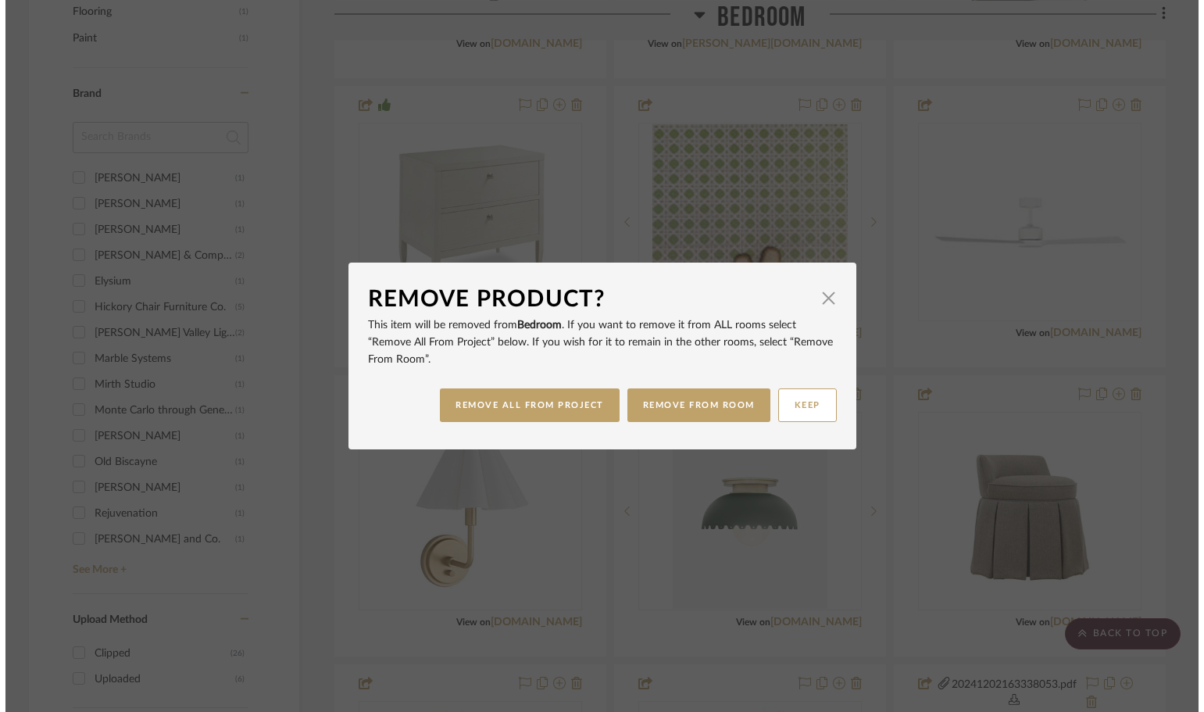
scroll to position [0, 0]
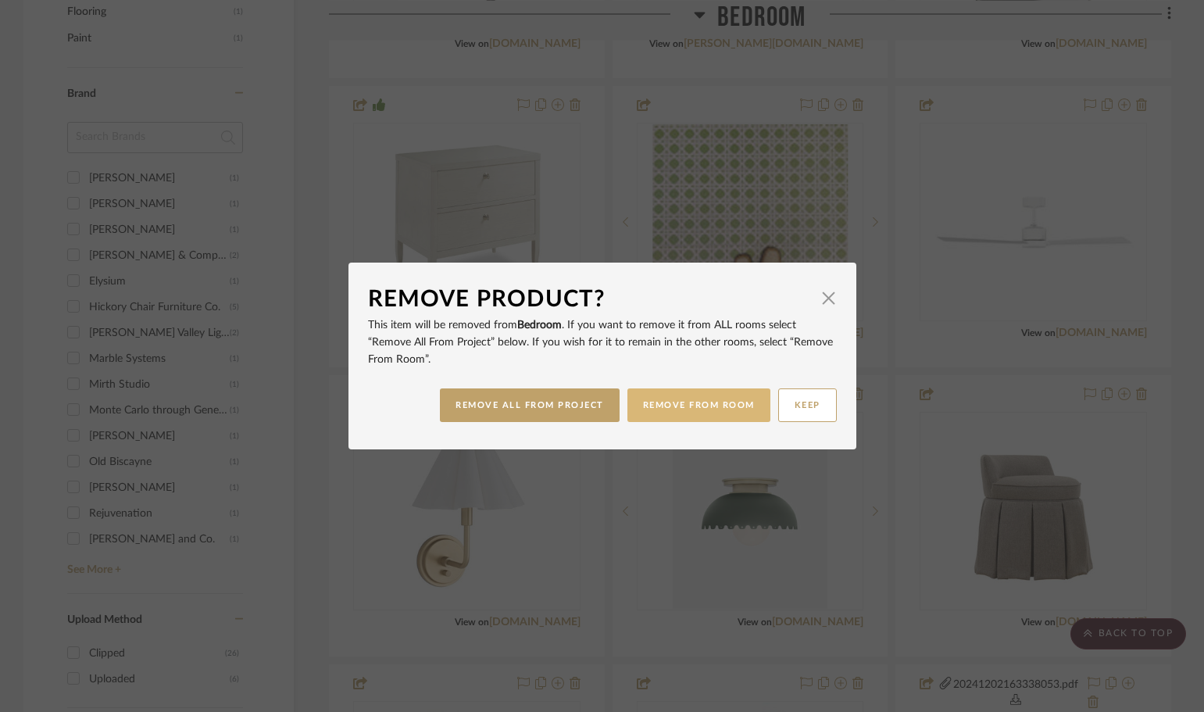
click at [692, 406] on button "REMOVE FROM ROOM" at bounding box center [698, 405] width 143 height 34
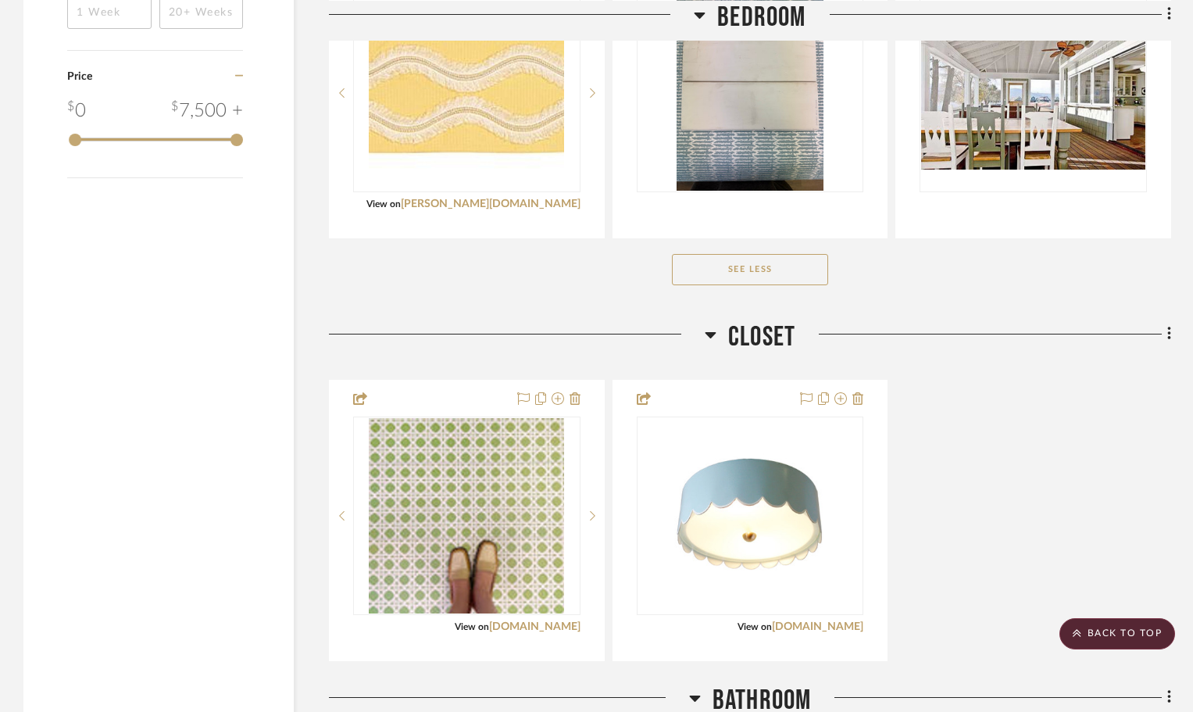
scroll to position [2308, 0]
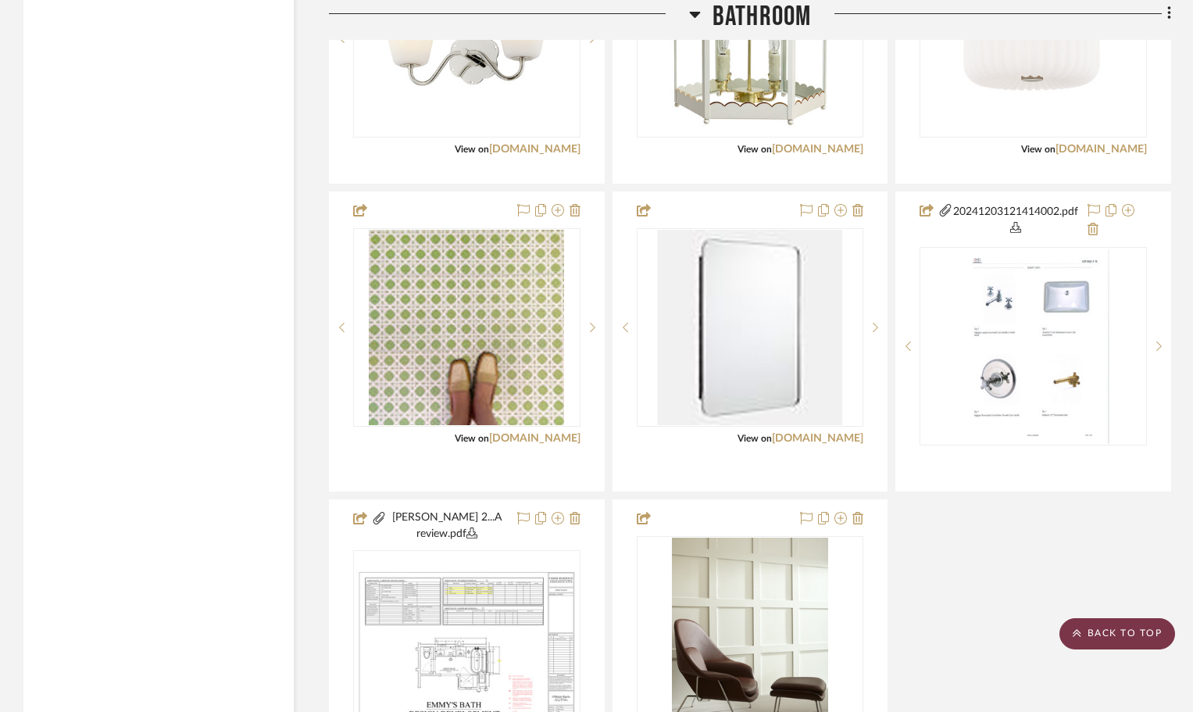
click at [1106, 633] on scroll-to-top-button "BACK TO TOP" at bounding box center [1117, 633] width 116 height 31
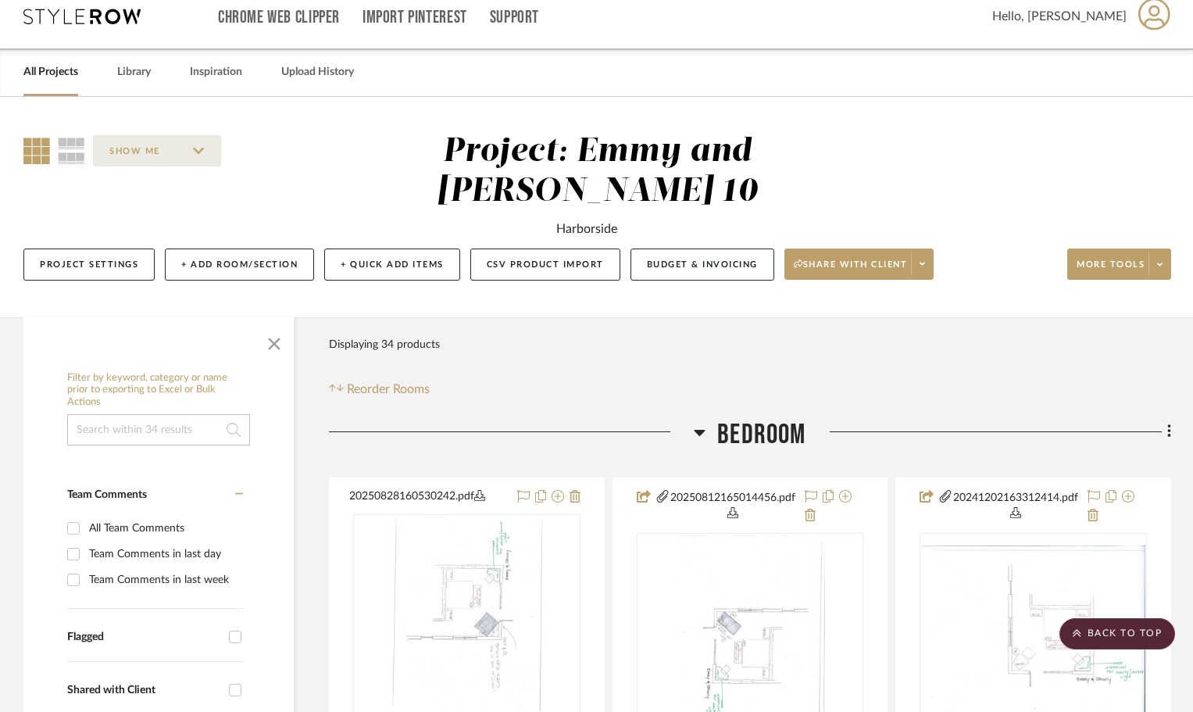
scroll to position [0, 0]
